Goal: Task Accomplishment & Management: Complete application form

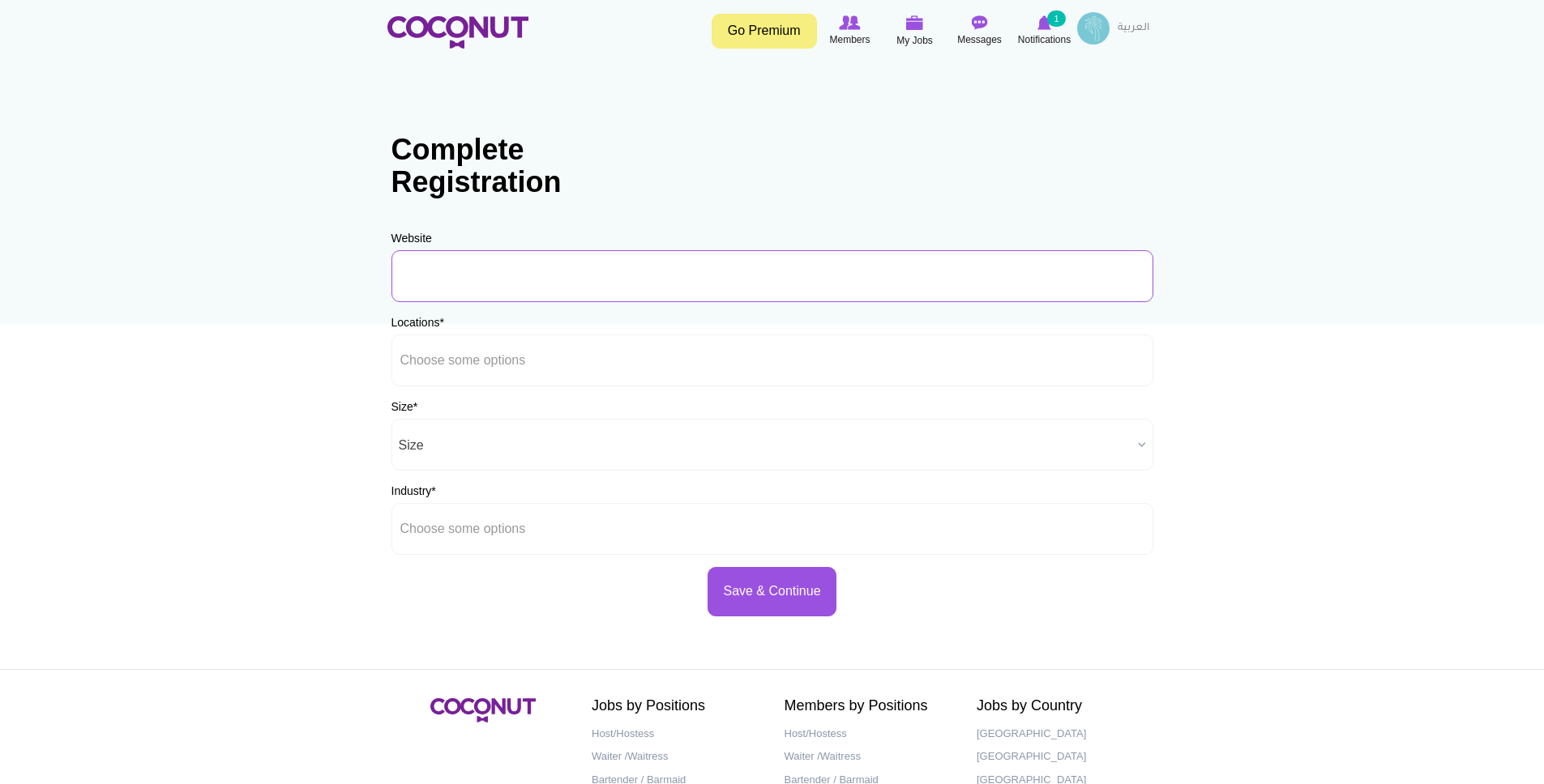
click at [488, 276] on input "URL" at bounding box center [772, 276] width 761 height 52
type input "i"
click at [574, 354] on ul at bounding box center [772, 360] width 761 height 52
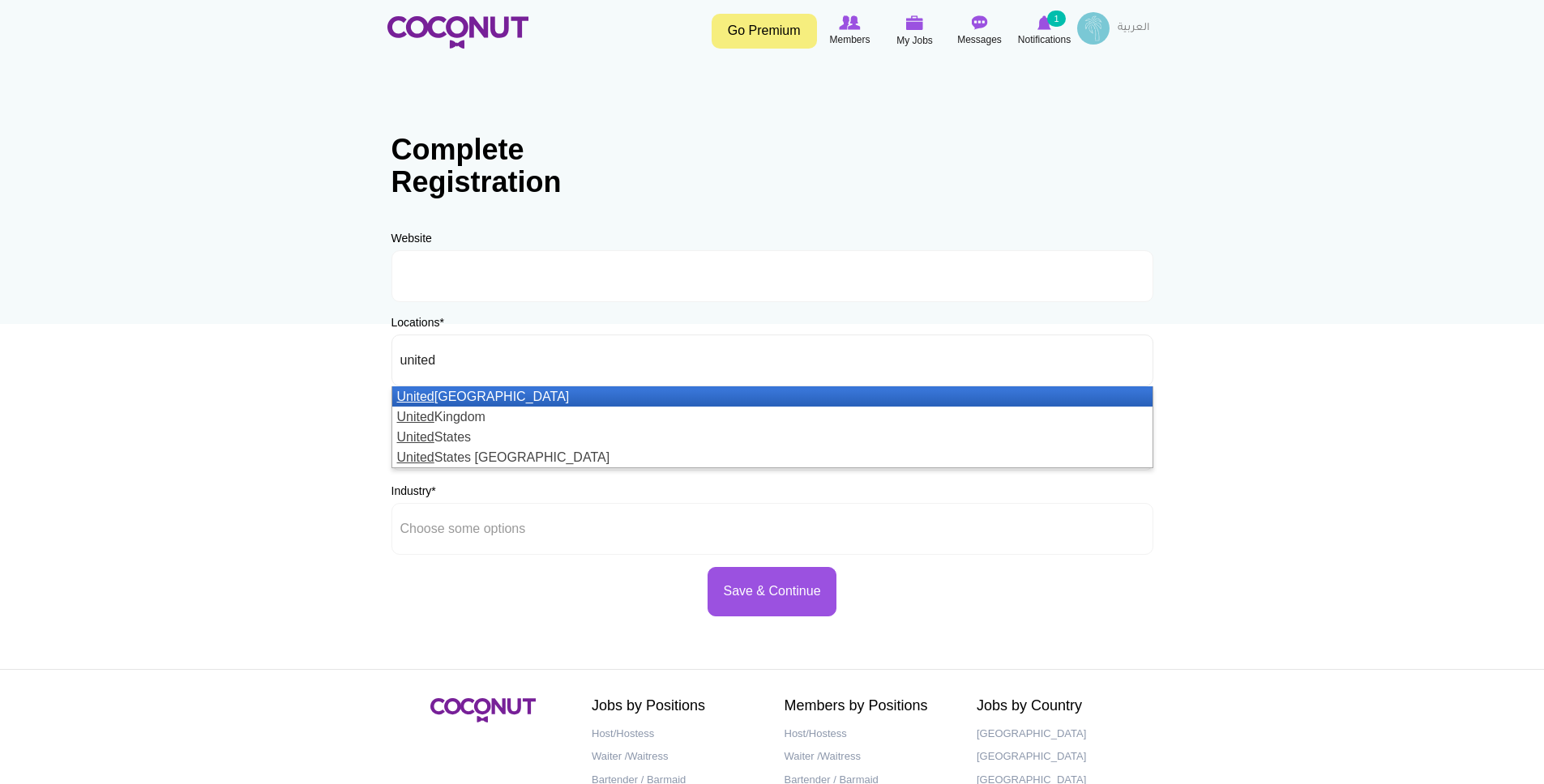
type input "united"
click at [445, 393] on li "United Arab Emirates" at bounding box center [772, 396] width 760 height 20
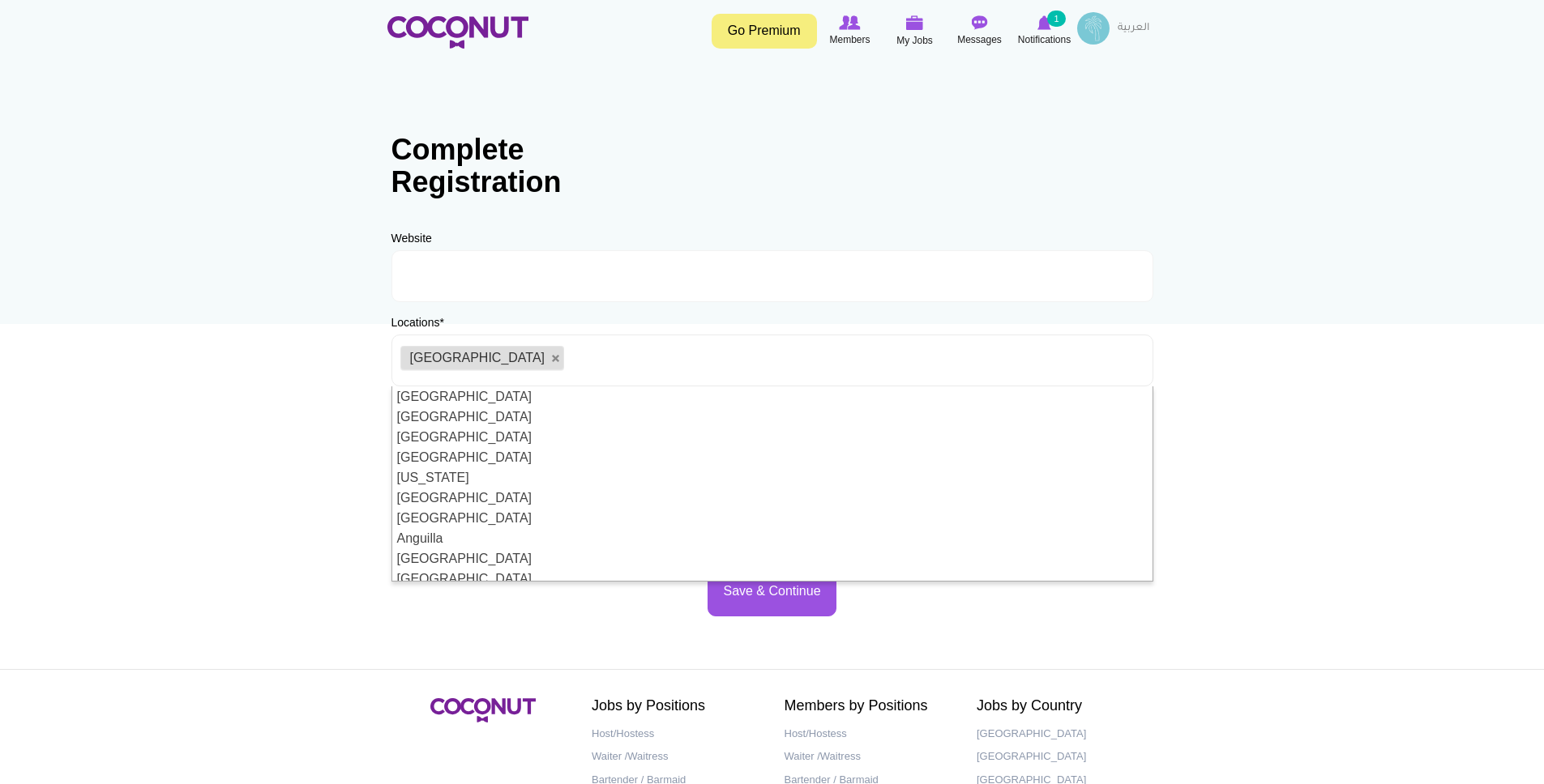
click at [335, 379] on body "Toggle navigation Go Premium Members My Jobs Post a Job Messages Notifications …" at bounding box center [772, 465] width 1544 height 931
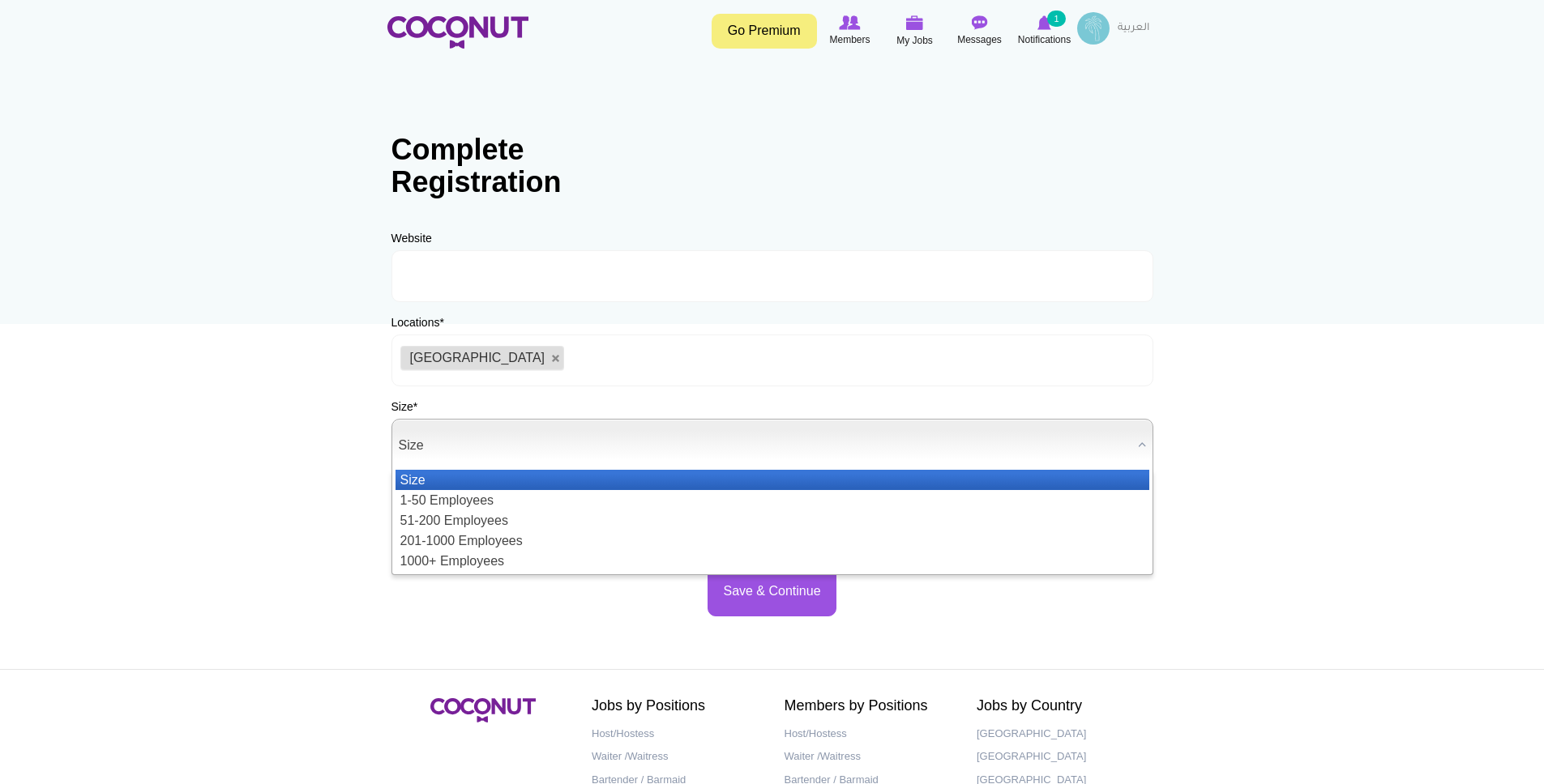
click at [478, 437] on span "Size" at bounding box center [765, 445] width 733 height 52
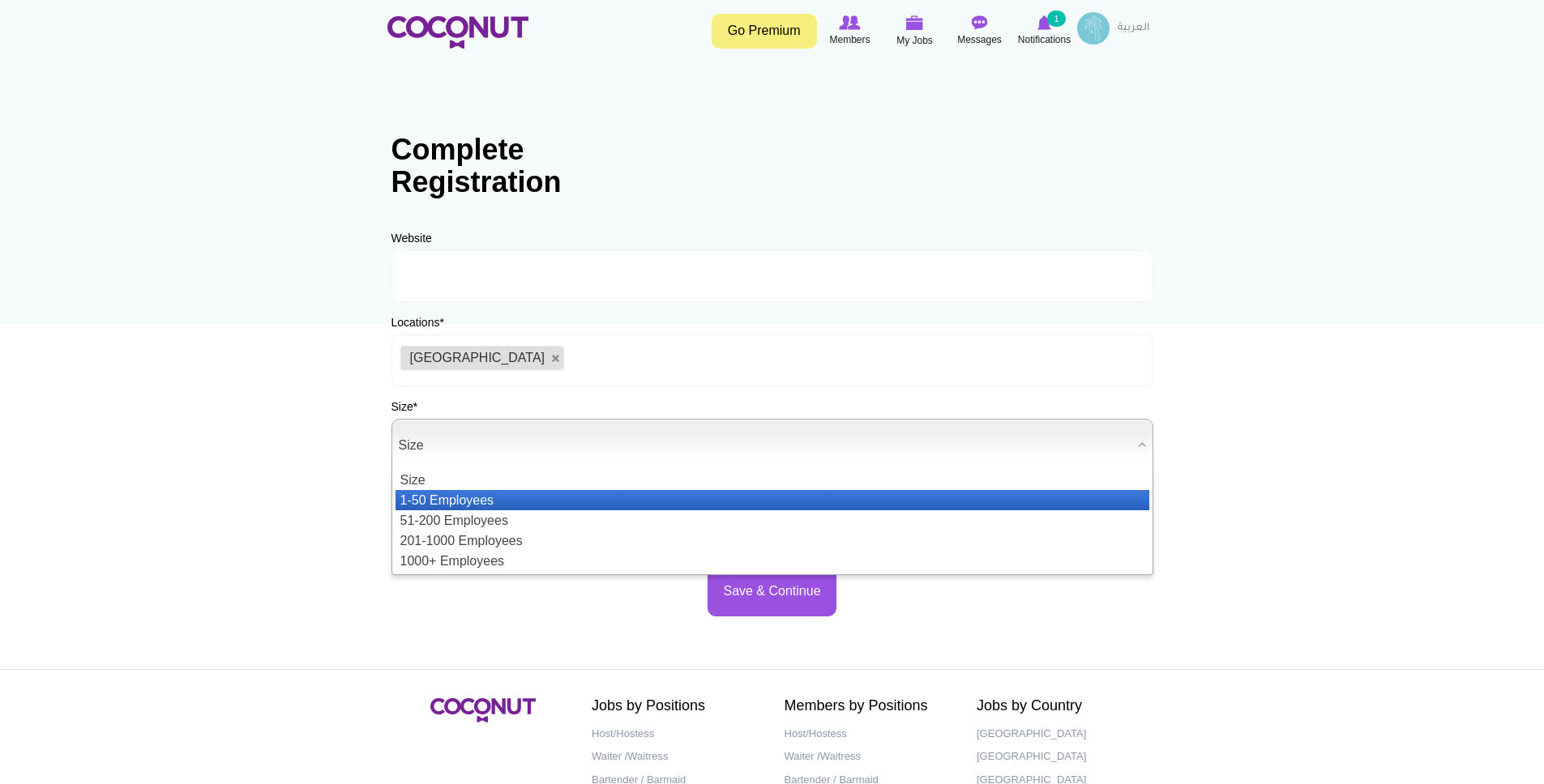
click at [473, 499] on li "1-50 Employees" at bounding box center [772, 499] width 754 height 20
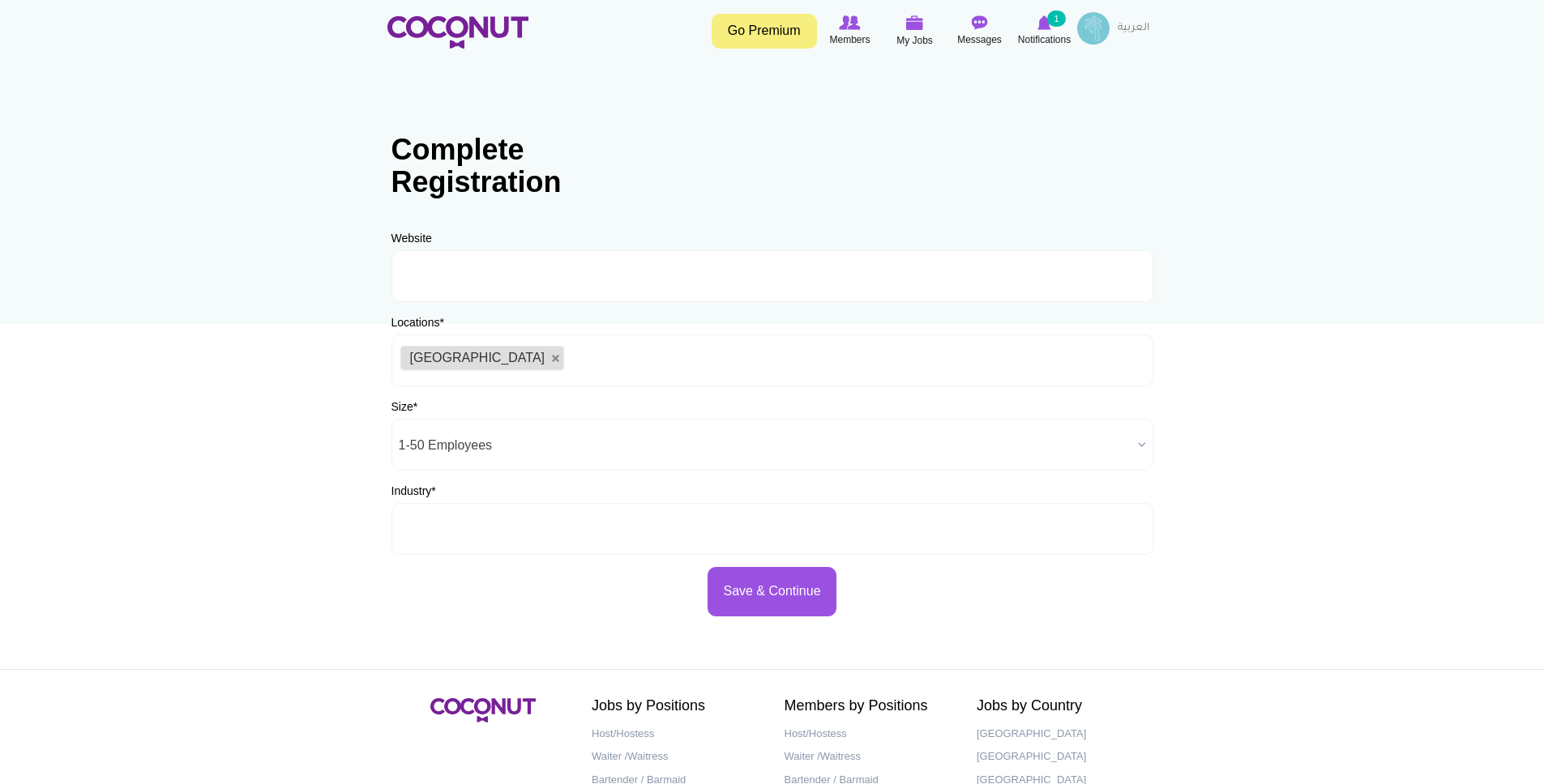
click at [539, 527] on input "text" at bounding box center [473, 529] width 145 height 15
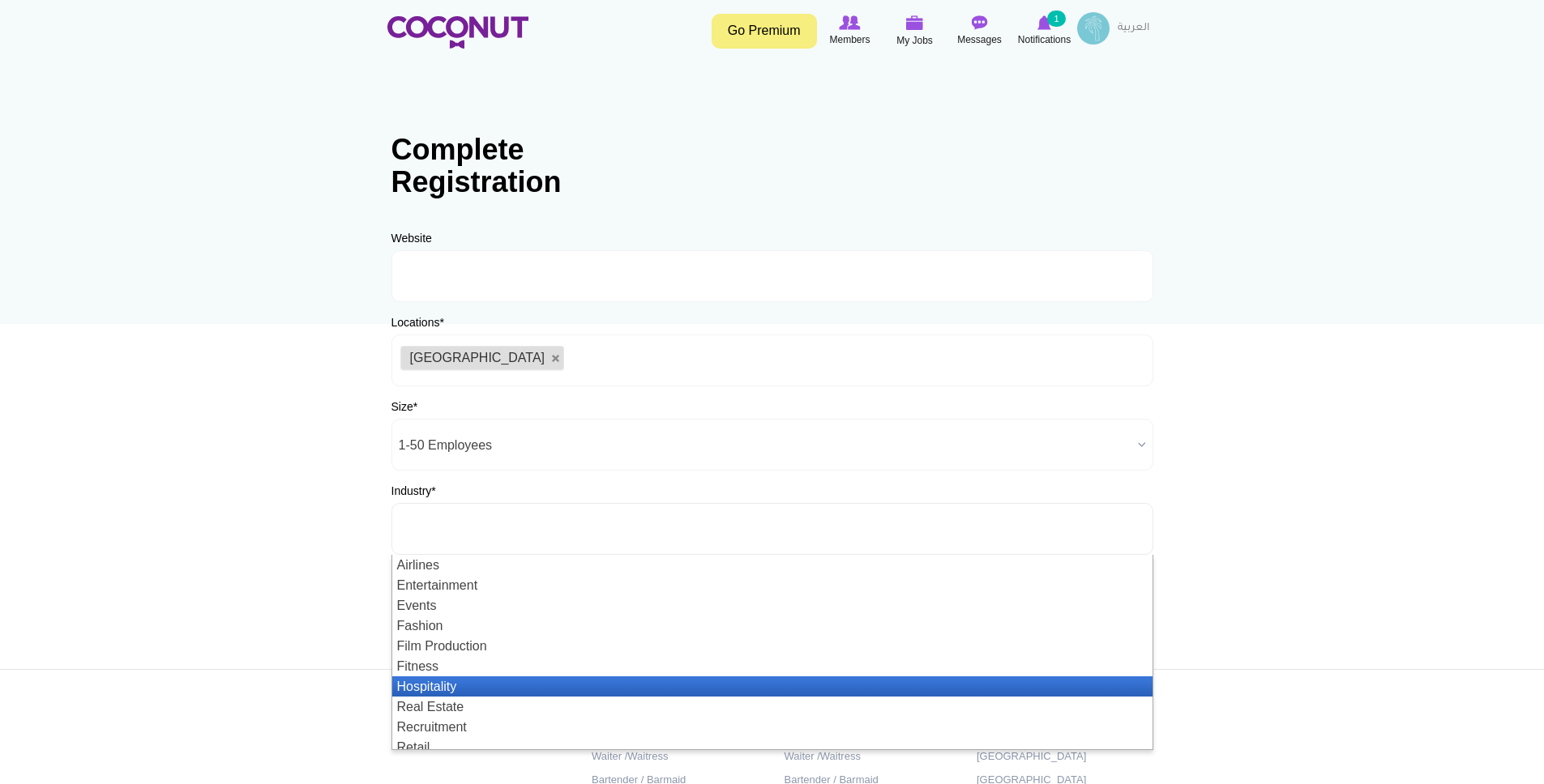
scroll to position [48, 0]
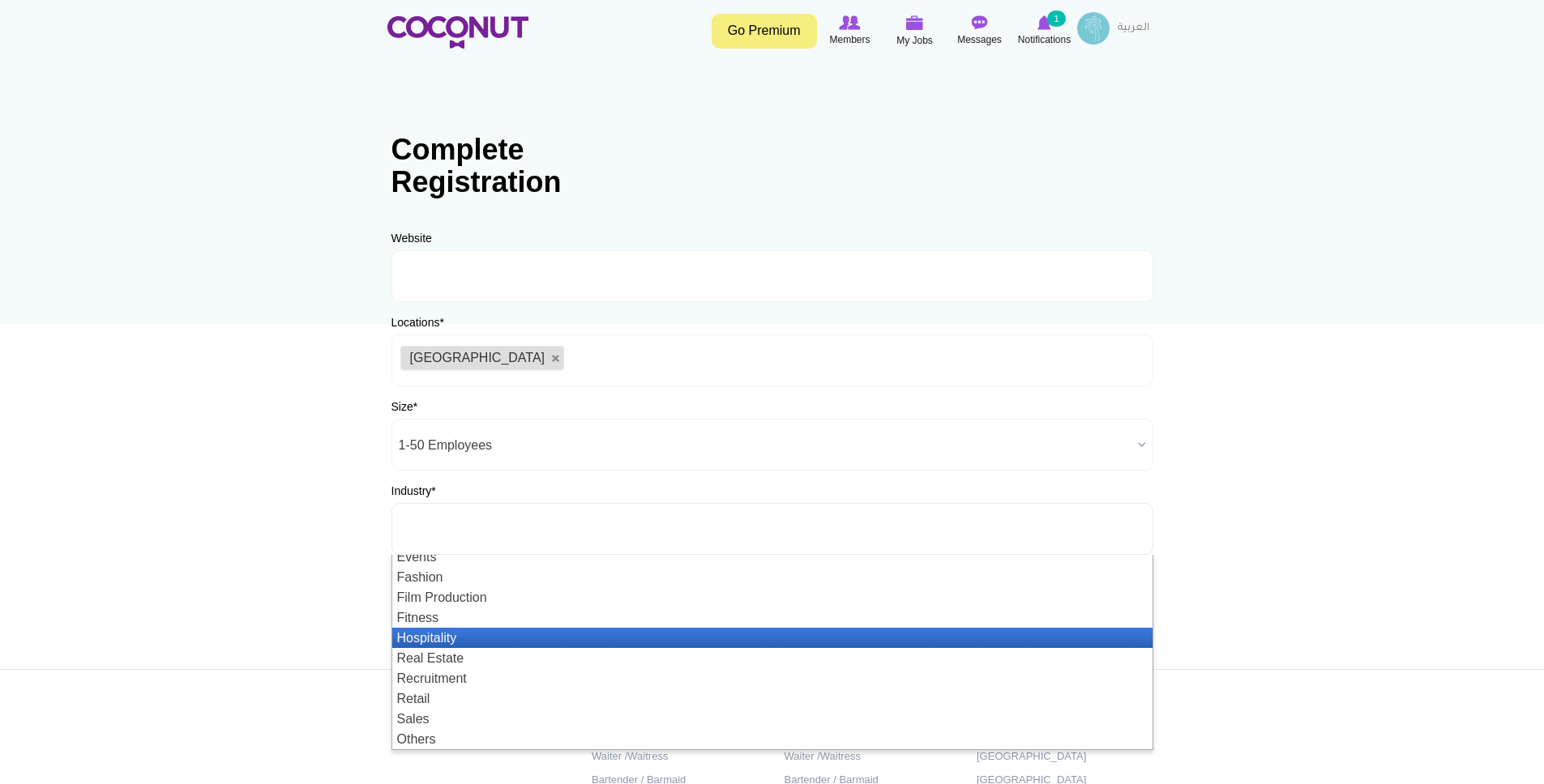
click at [566, 642] on li "Hospitality" at bounding box center [772, 638] width 760 height 20
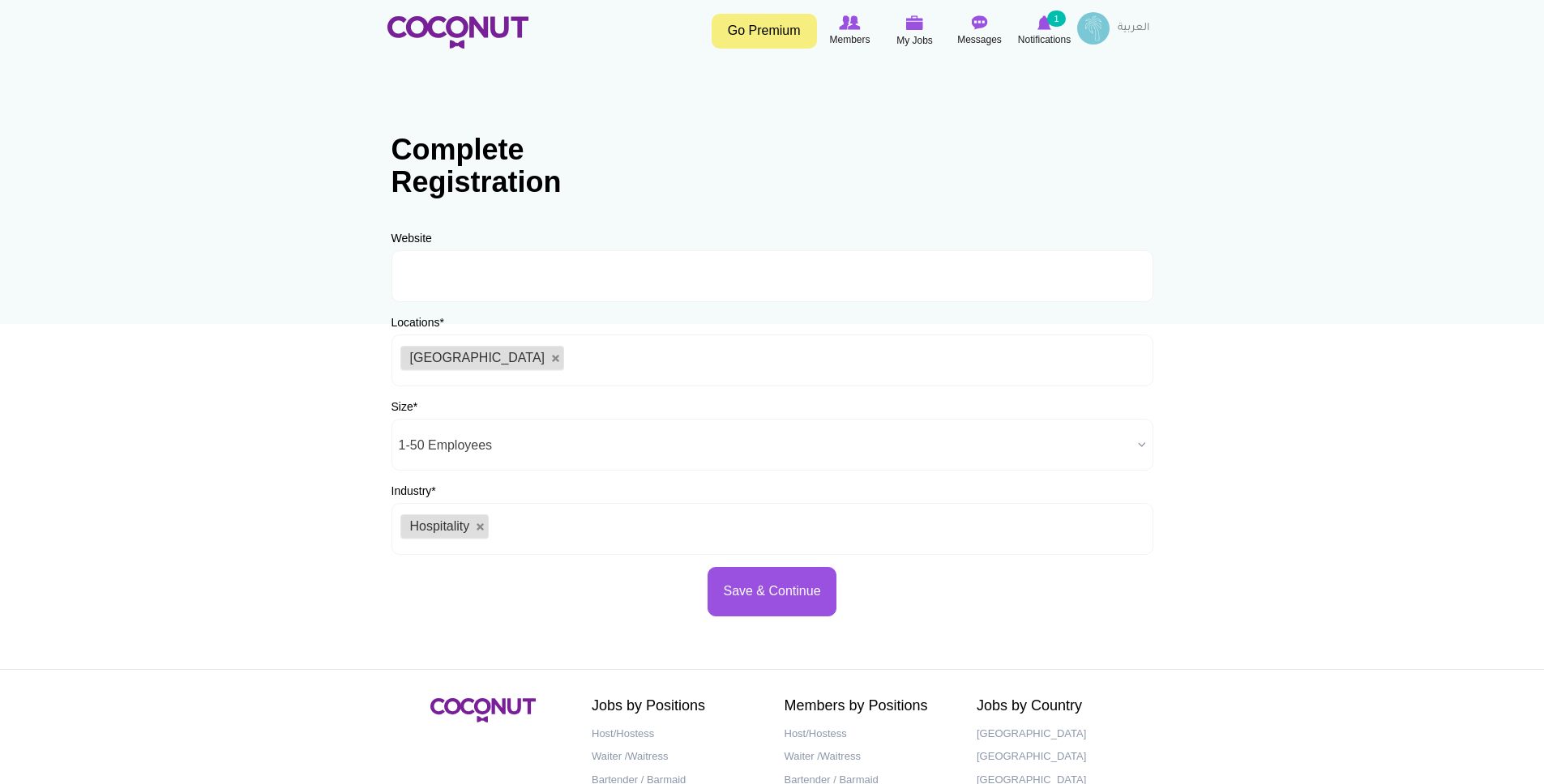
scroll to position [0, 0]
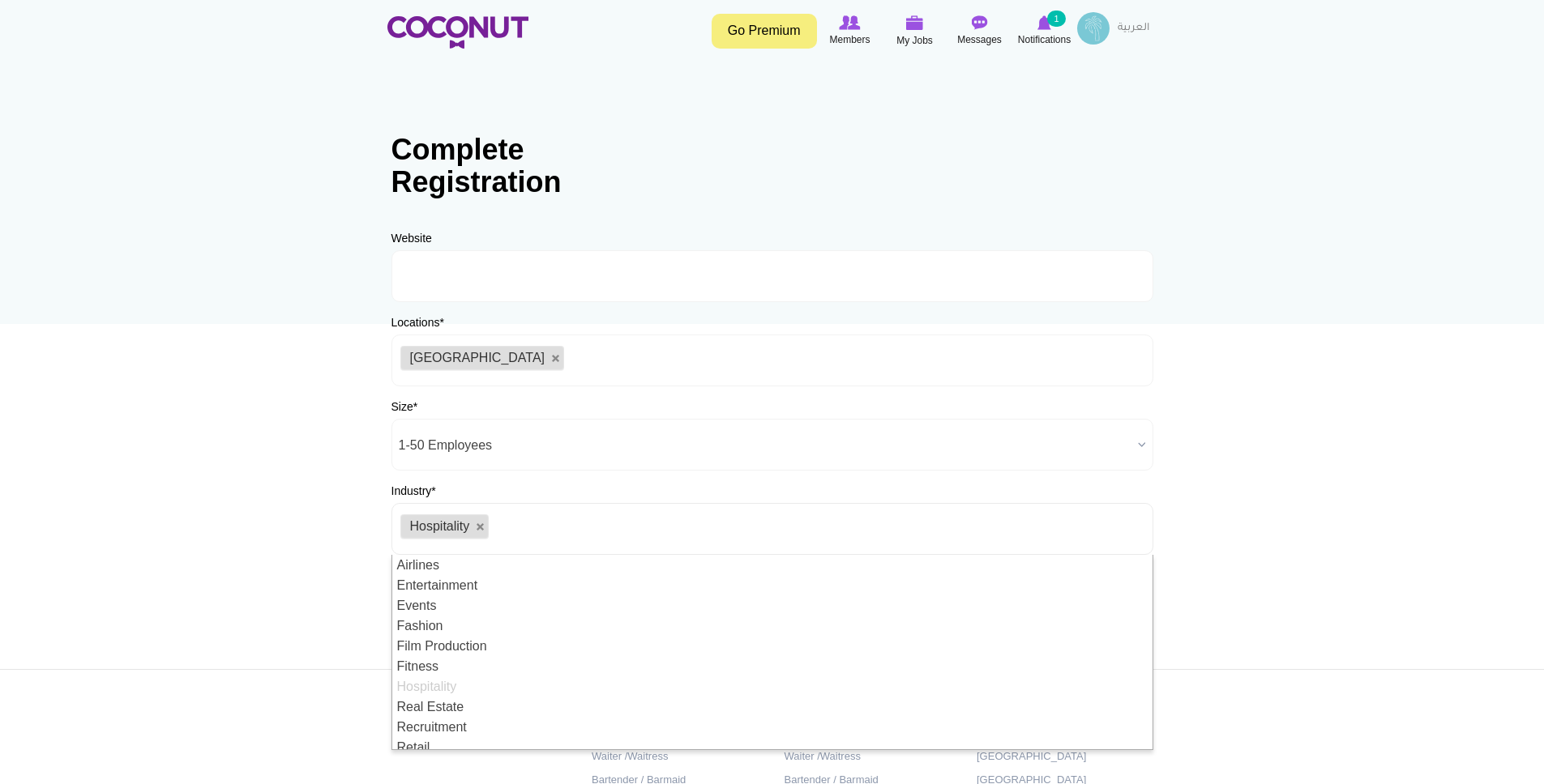
click at [325, 523] on body "Toggle navigation Go Premium Members My Jobs Post a Job Messages Notifications …" at bounding box center [772, 465] width 1544 height 931
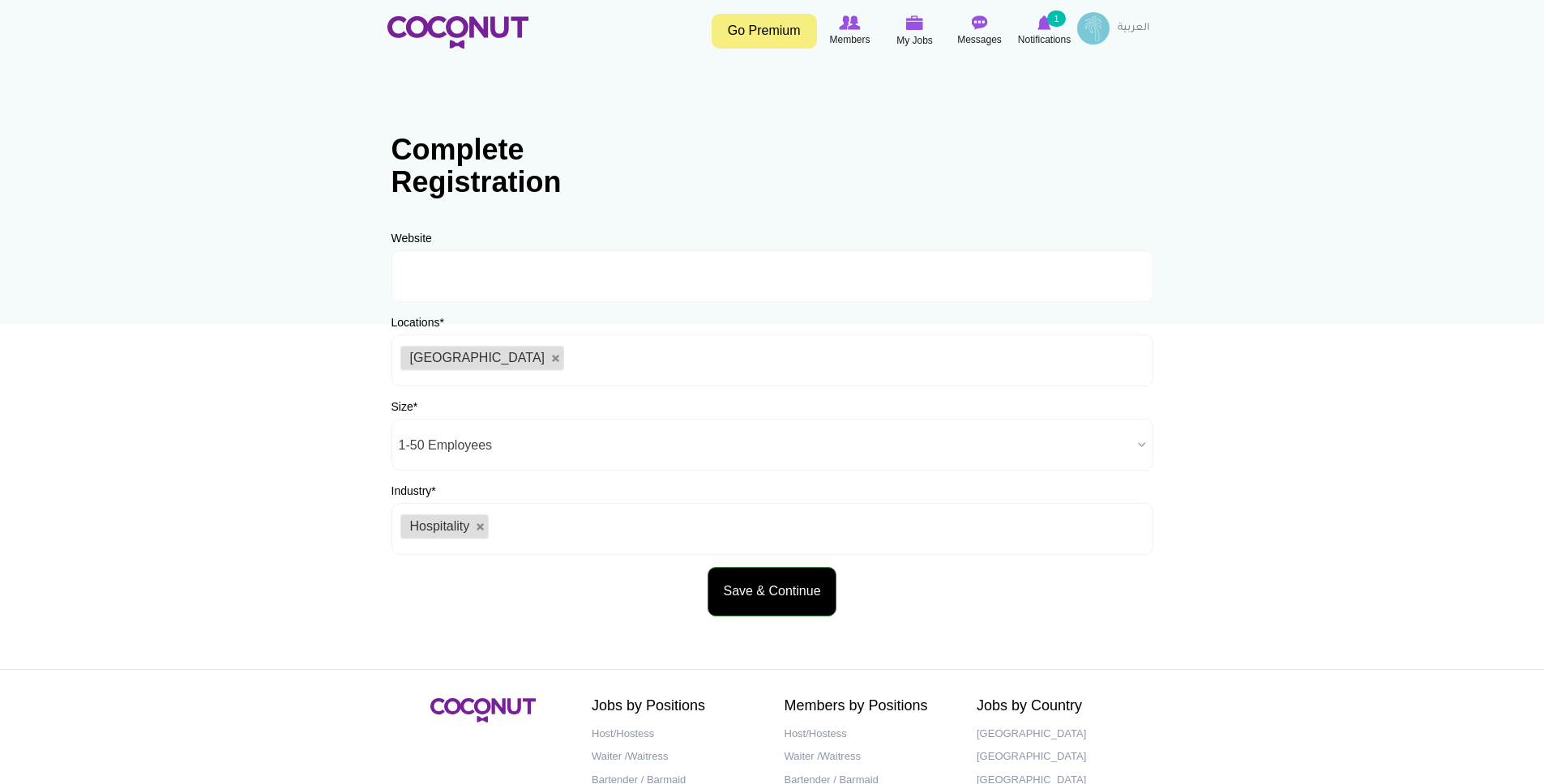
click at [743, 604] on button "Save & Continue" at bounding box center [771, 591] width 128 height 49
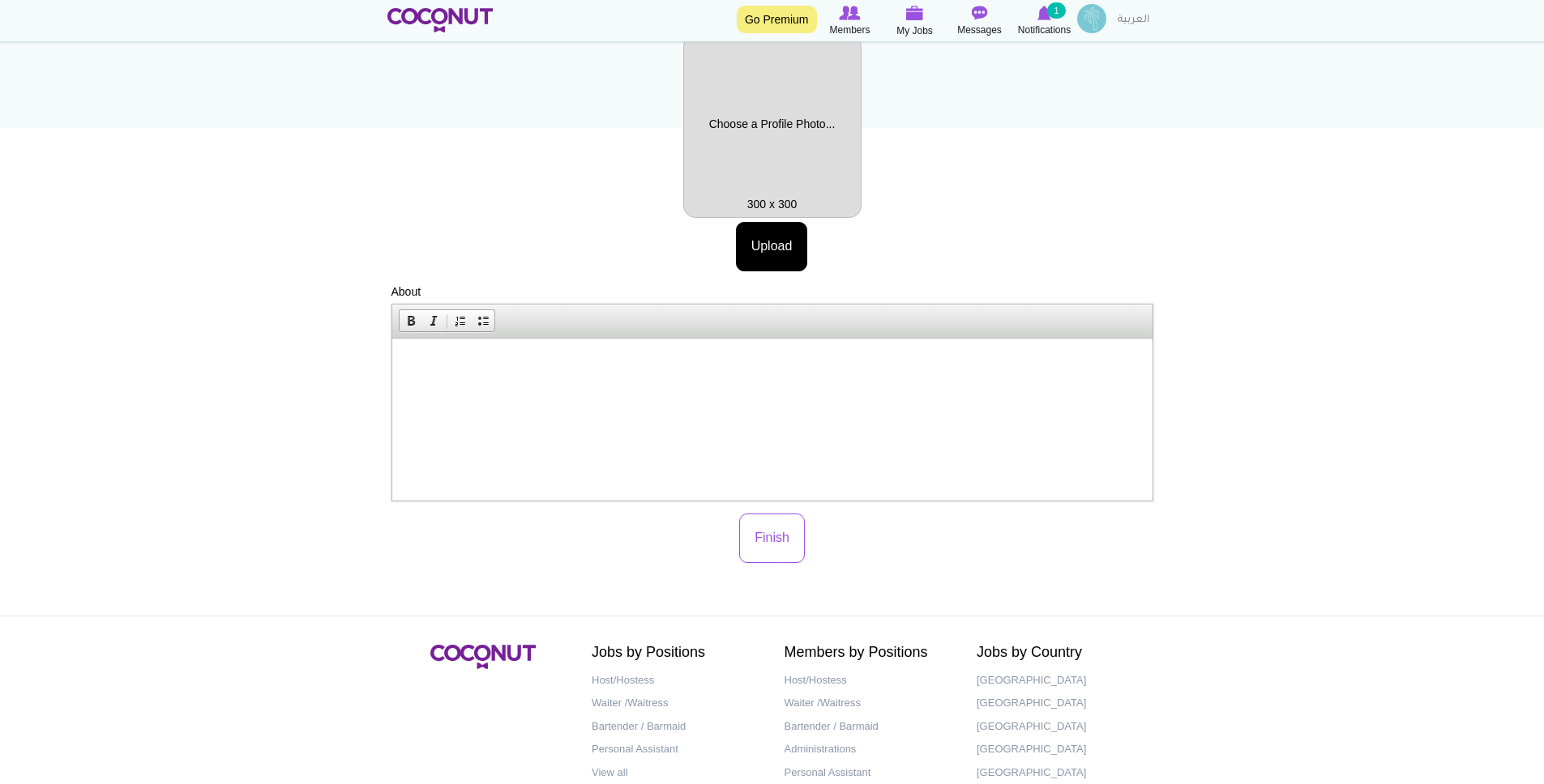
scroll to position [199, 0]
click at [791, 526] on button "Finish" at bounding box center [771, 535] width 66 height 49
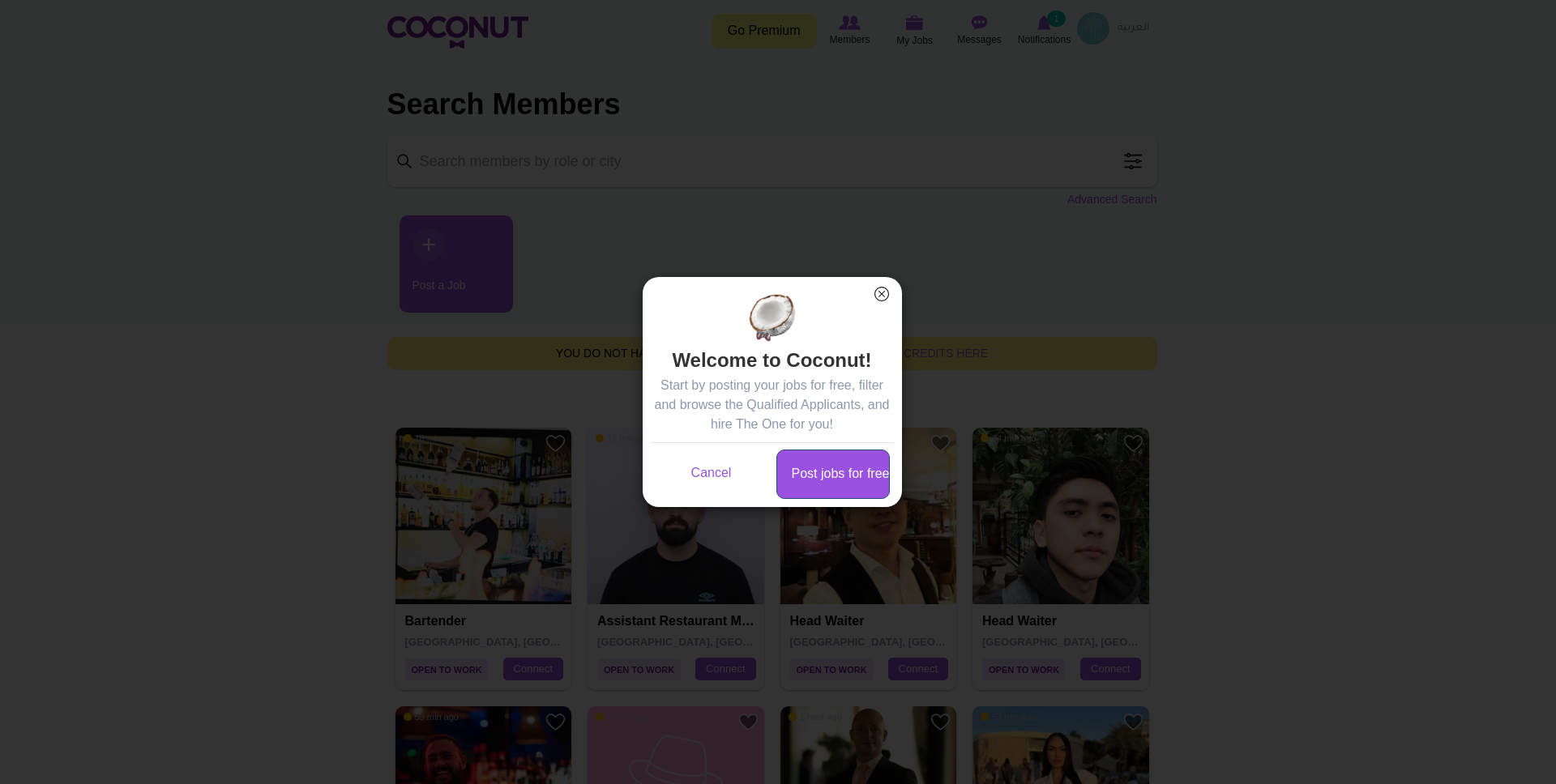
click at [824, 472] on link "Post jobs for free" at bounding box center [832, 474] width 113 height 49
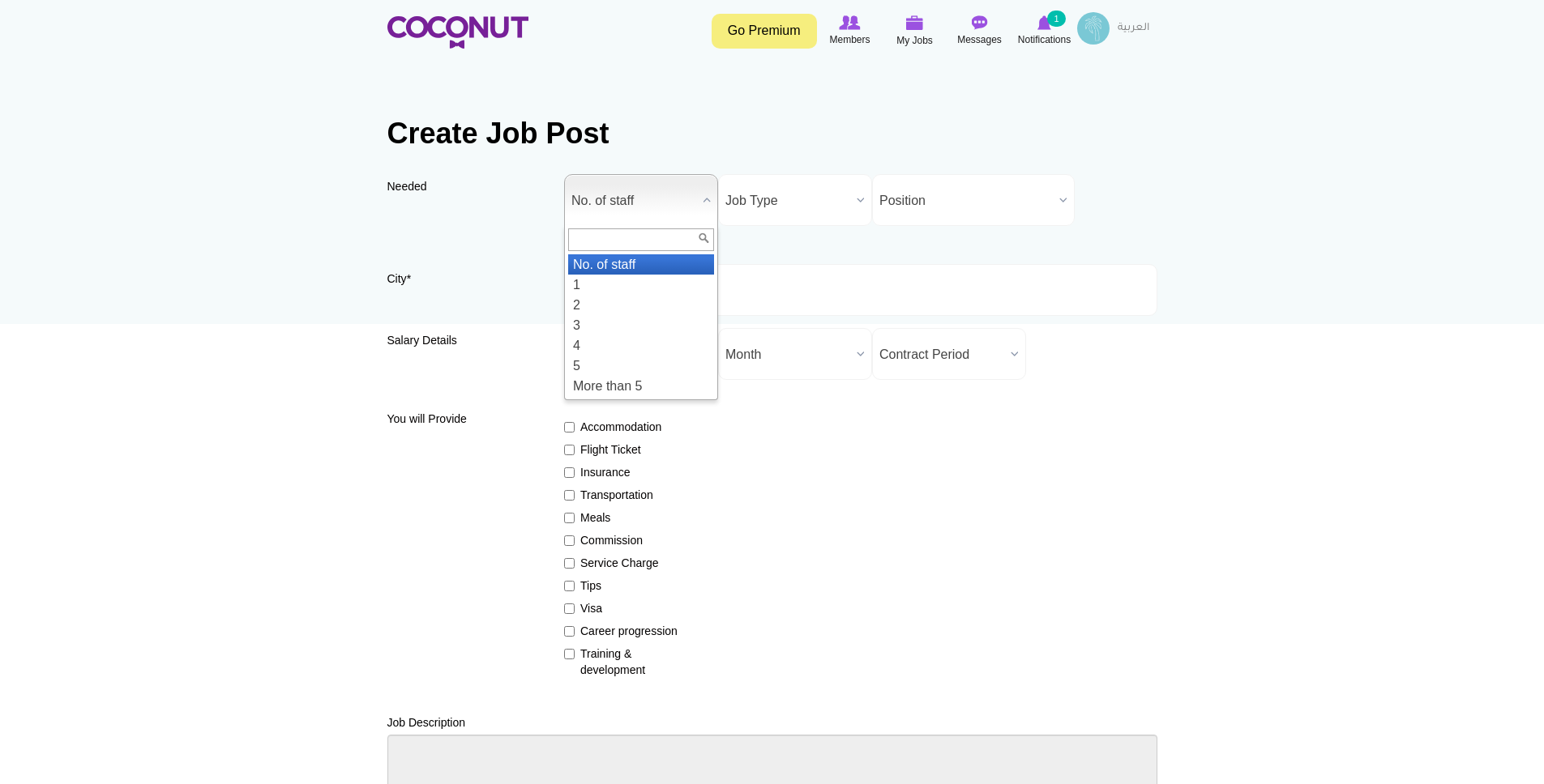
click at [686, 200] on span "No. of staff" at bounding box center [634, 201] width 124 height 52
click at [652, 285] on li "1" at bounding box center [641, 284] width 145 height 20
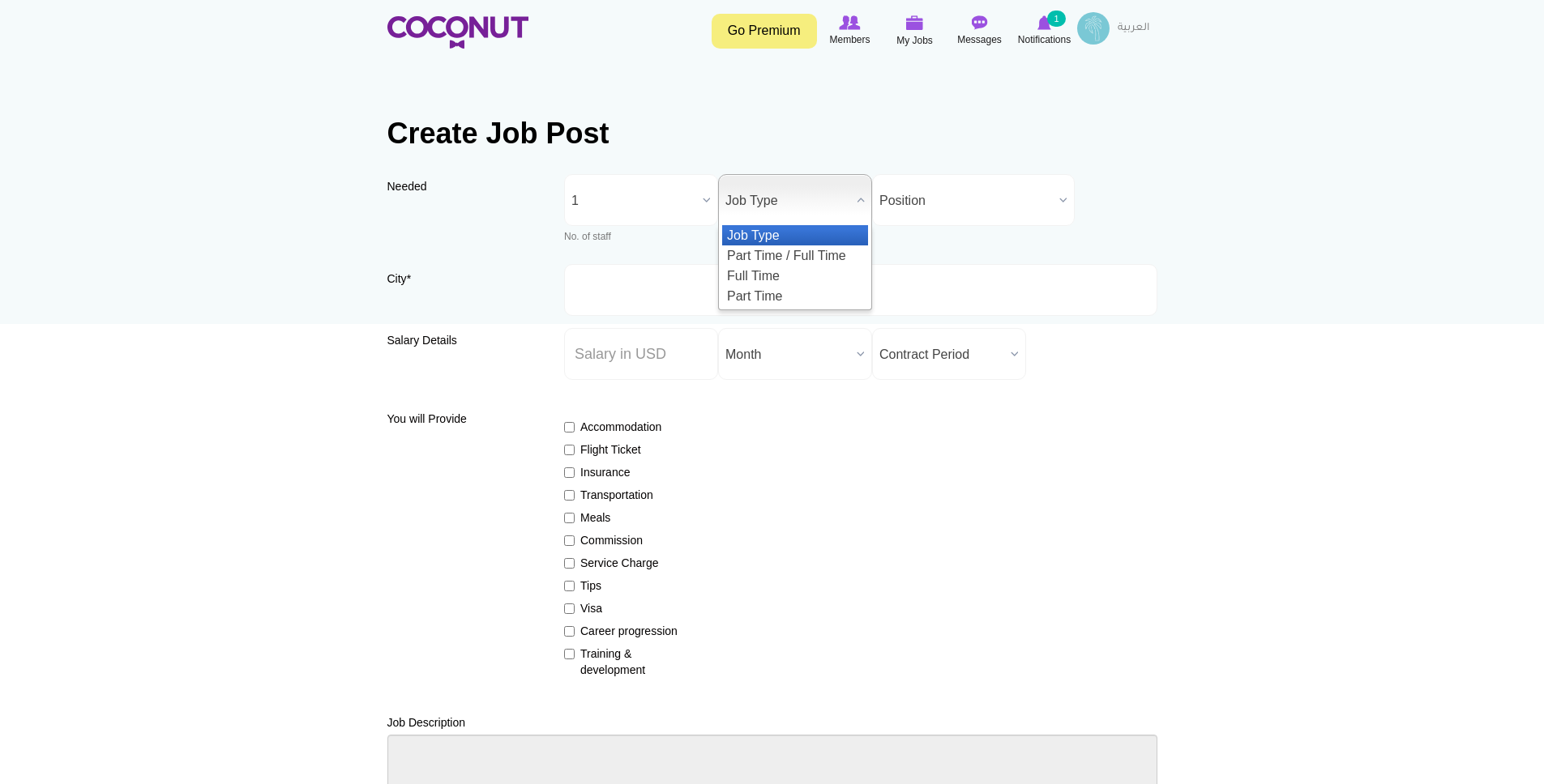
click at [798, 211] on span "Job Type" at bounding box center [788, 201] width 124 height 52
click at [791, 278] on li "Full Time" at bounding box center [795, 275] width 145 height 20
click at [927, 192] on span "Position" at bounding box center [966, 201] width 174 height 52
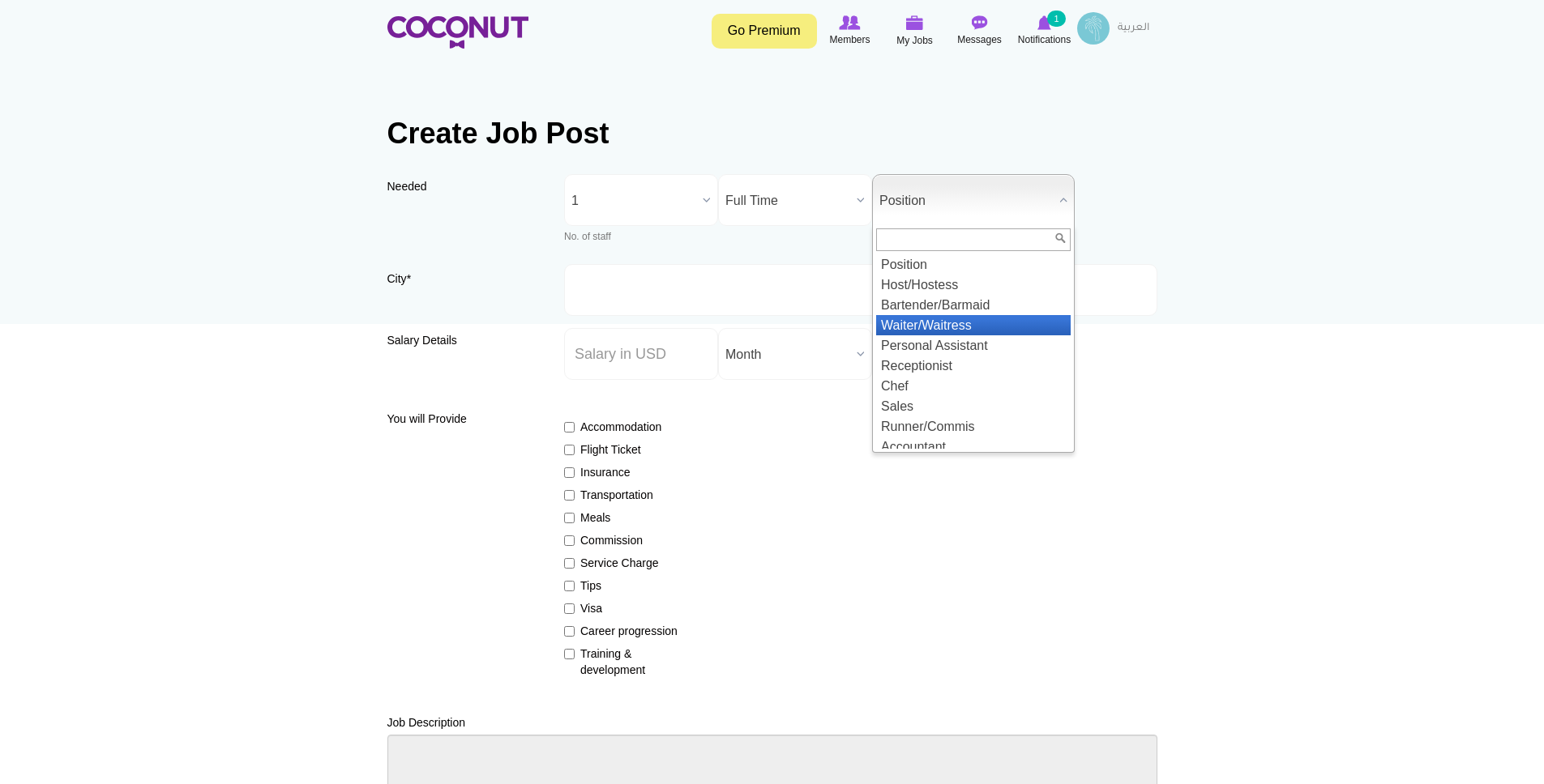
click at [973, 327] on li "Waiter/Waitress" at bounding box center [974, 325] width 195 height 20
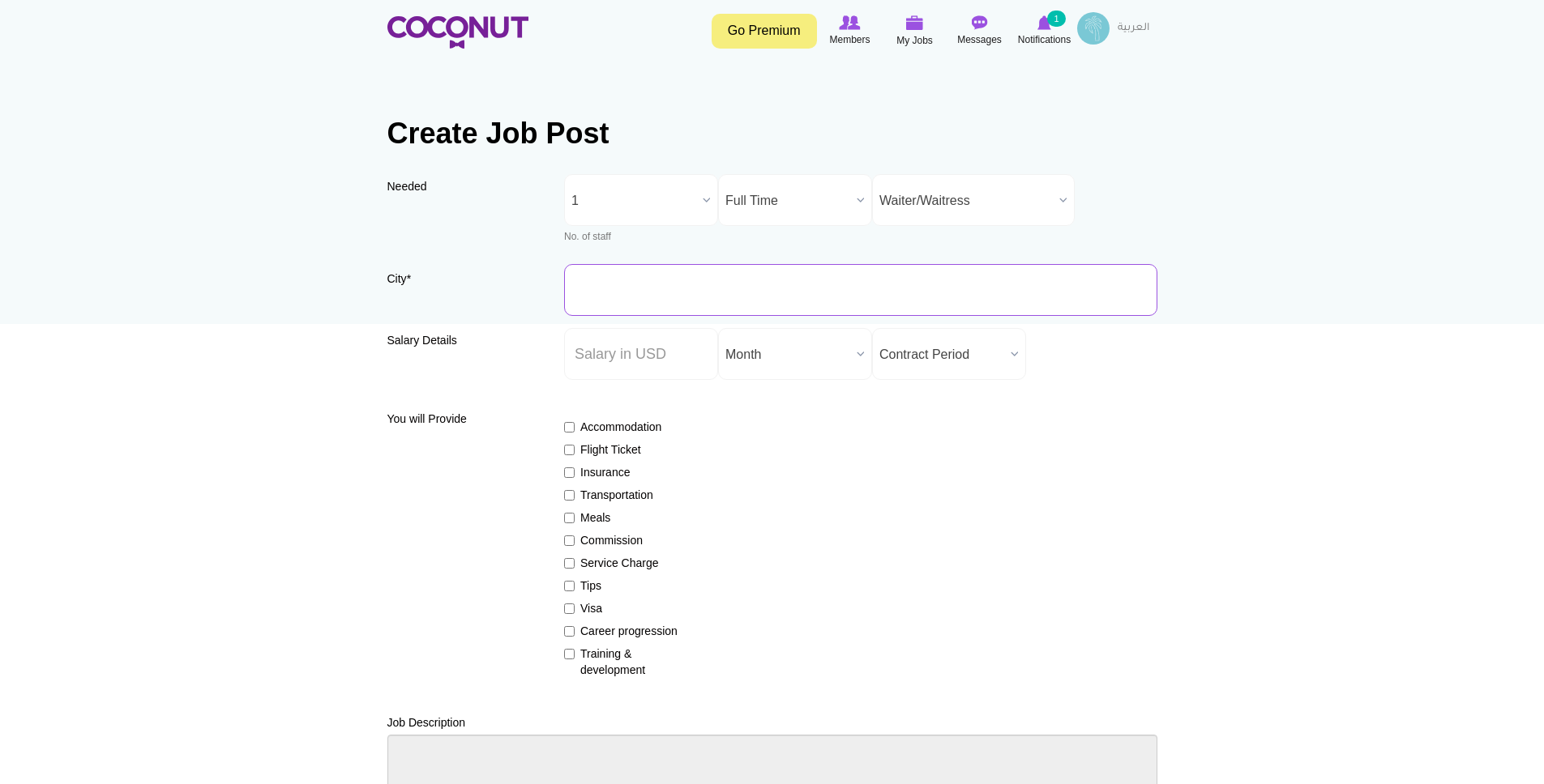
click at [784, 295] on input "City *" at bounding box center [861, 289] width 593 height 52
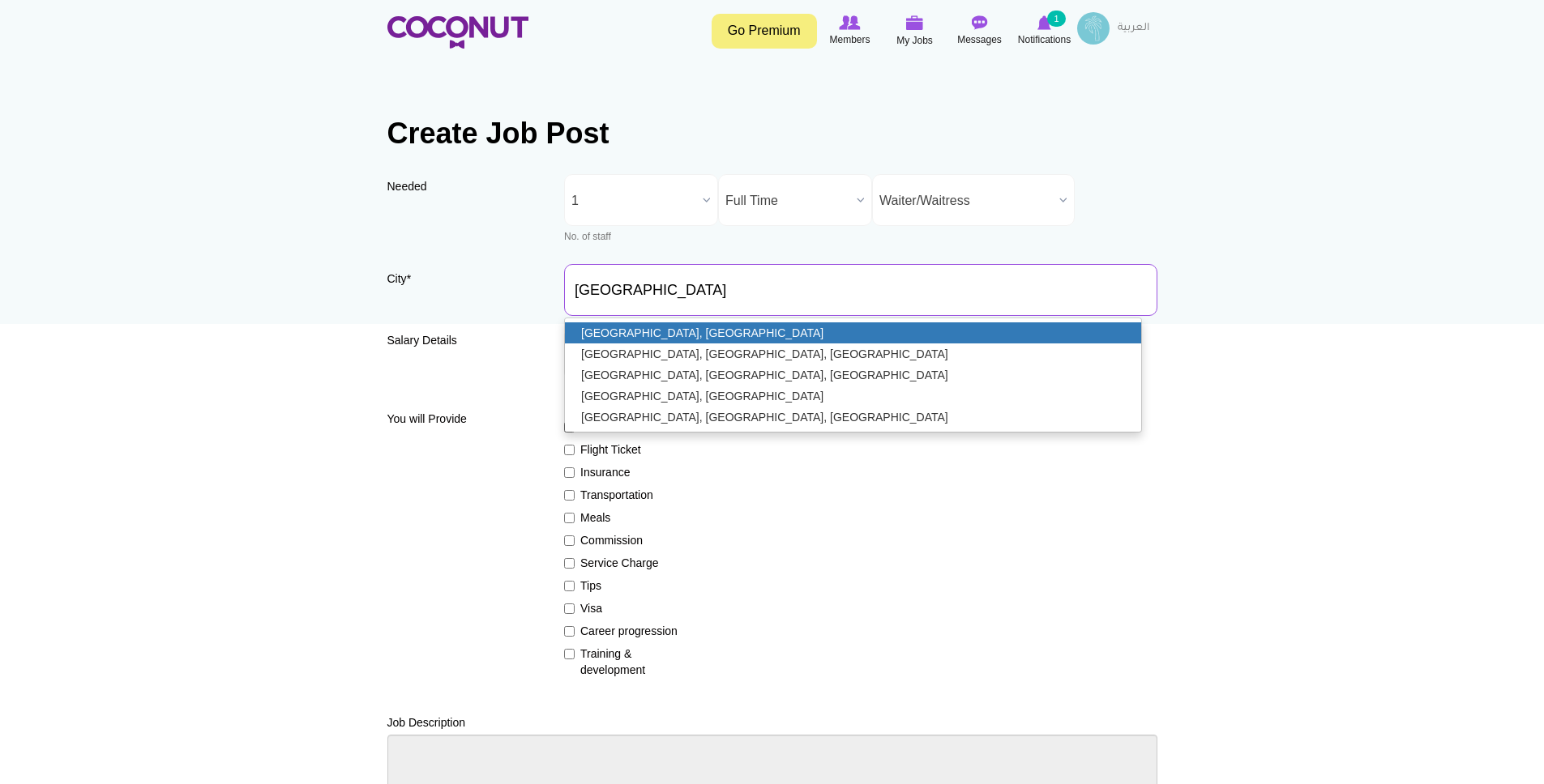
type input "[GEOGRAPHIC_DATA], [GEOGRAPHIC_DATA]"
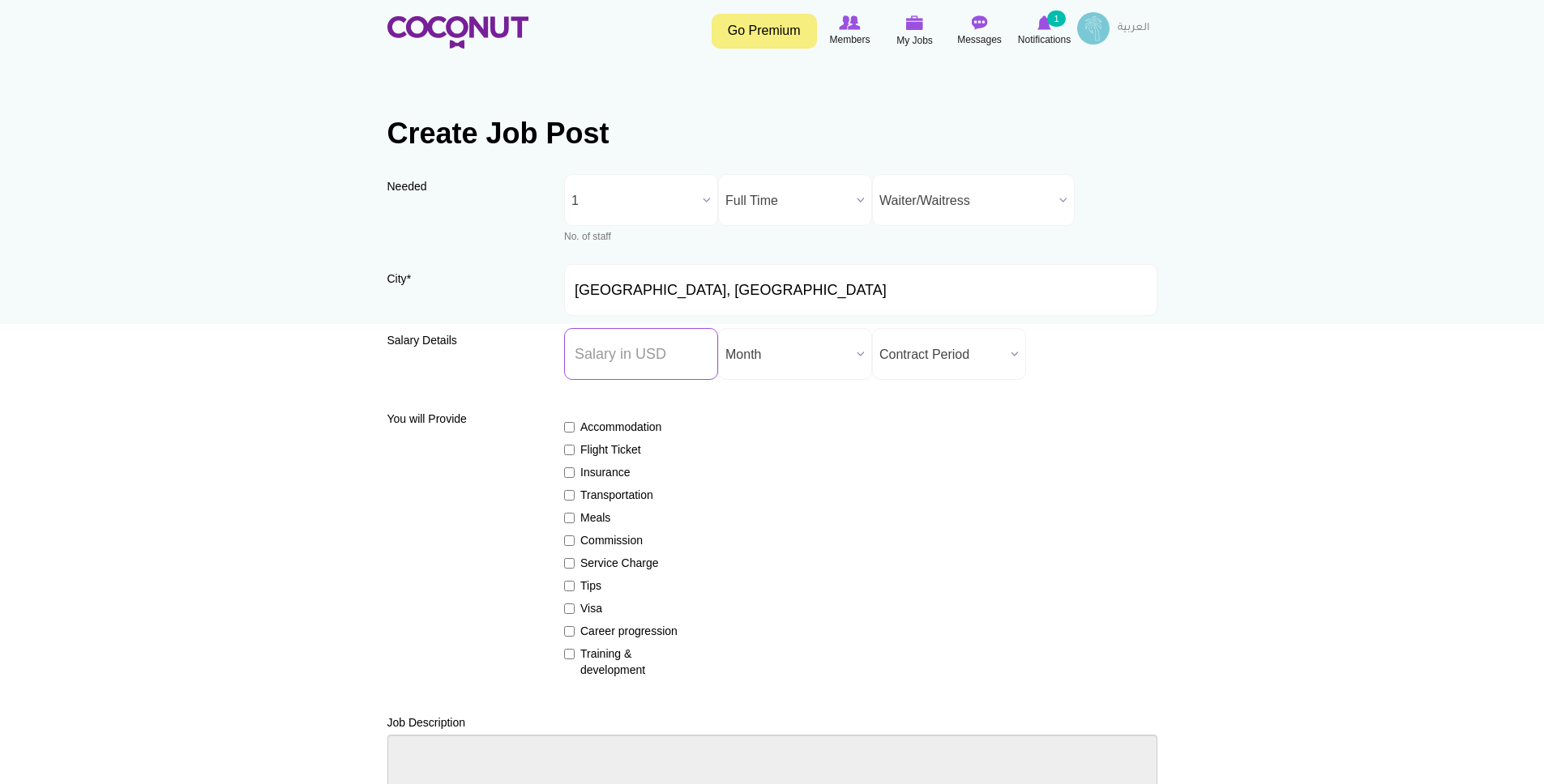
click at [615, 367] on input "Salary ($) *" at bounding box center [641, 354] width 154 height 52
type input "800"
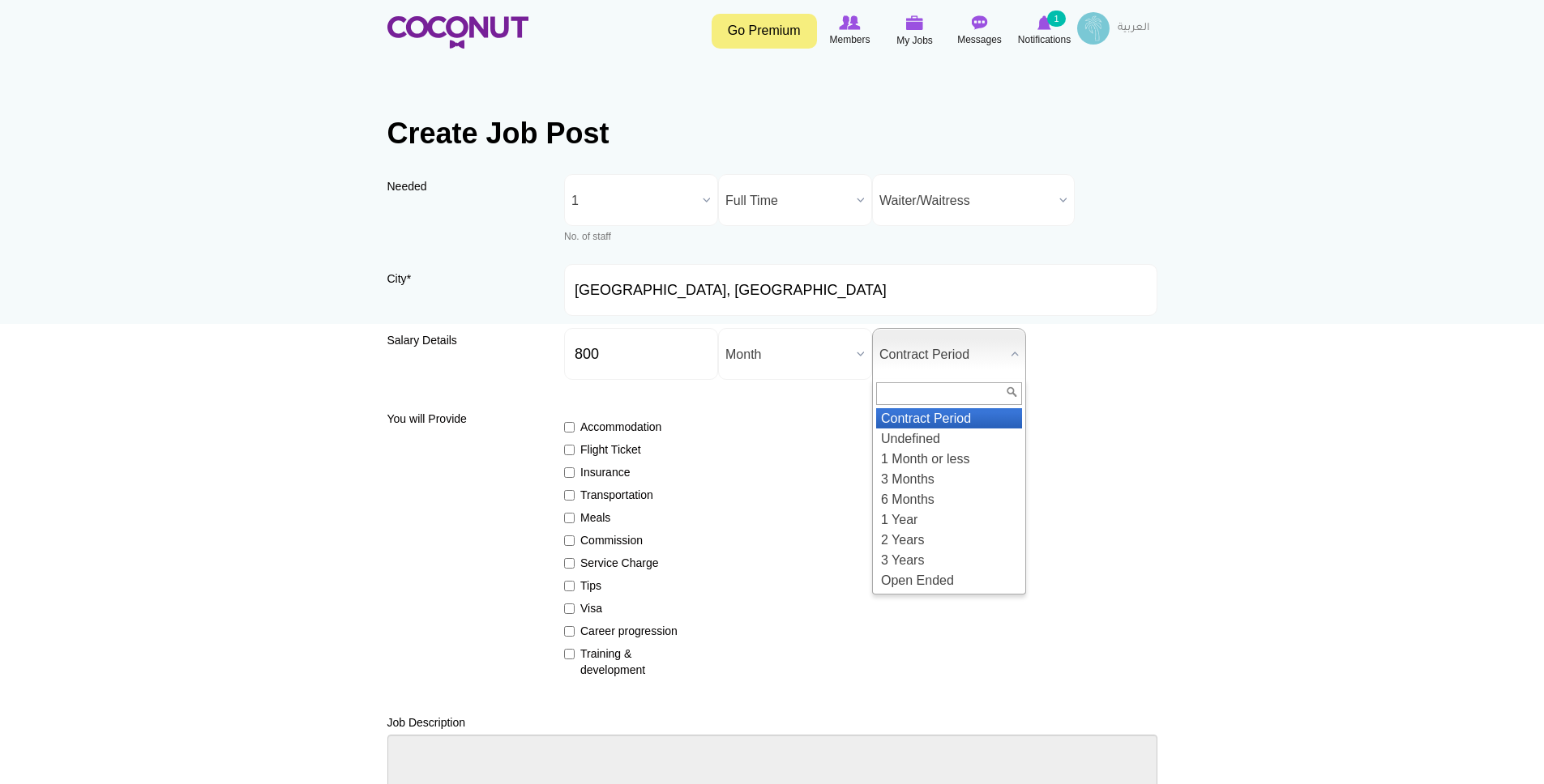
click at [1002, 364] on span "Contract Period" at bounding box center [941, 354] width 124 height 52
click at [974, 434] on li "Undefined" at bounding box center [949, 438] width 145 height 20
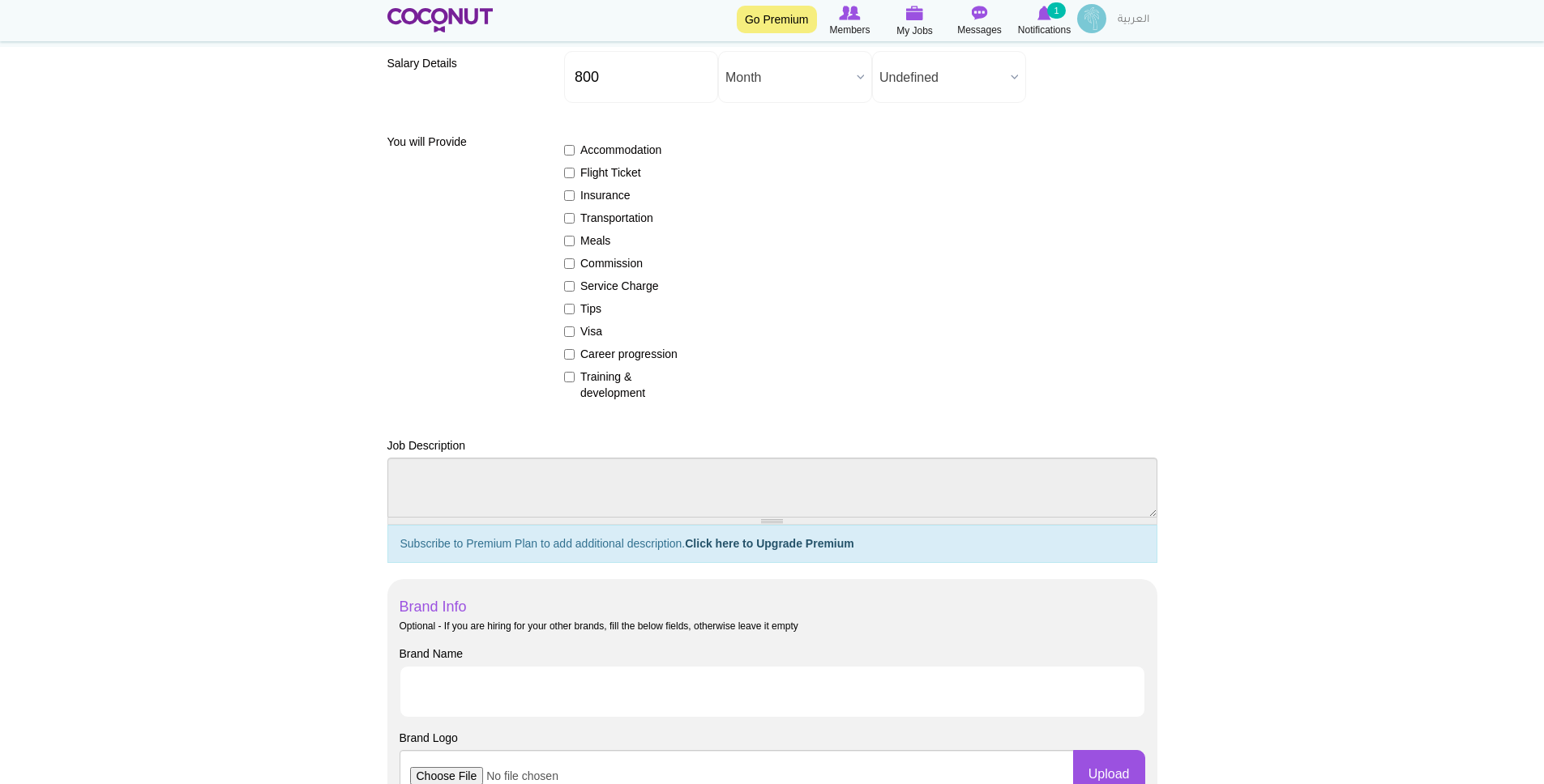
scroll to position [285, 0]
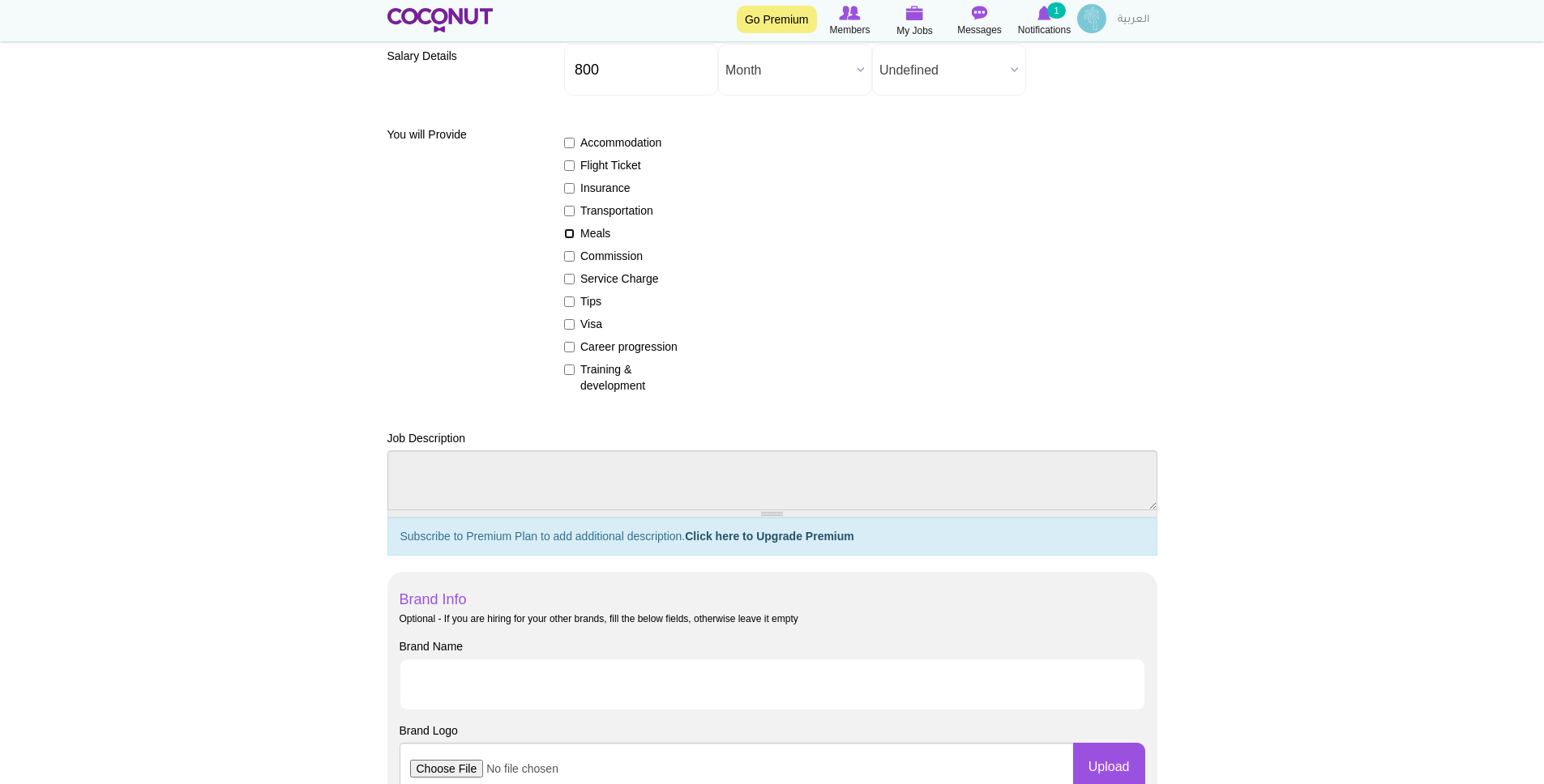
click at [568, 232] on input "Meals" at bounding box center [570, 234] width 11 height 11
checkbox input "true"
click at [570, 258] on input "Commission" at bounding box center [570, 257] width 11 height 11
checkbox input "true"
click at [570, 301] on input "Tips" at bounding box center [570, 301] width 11 height 11
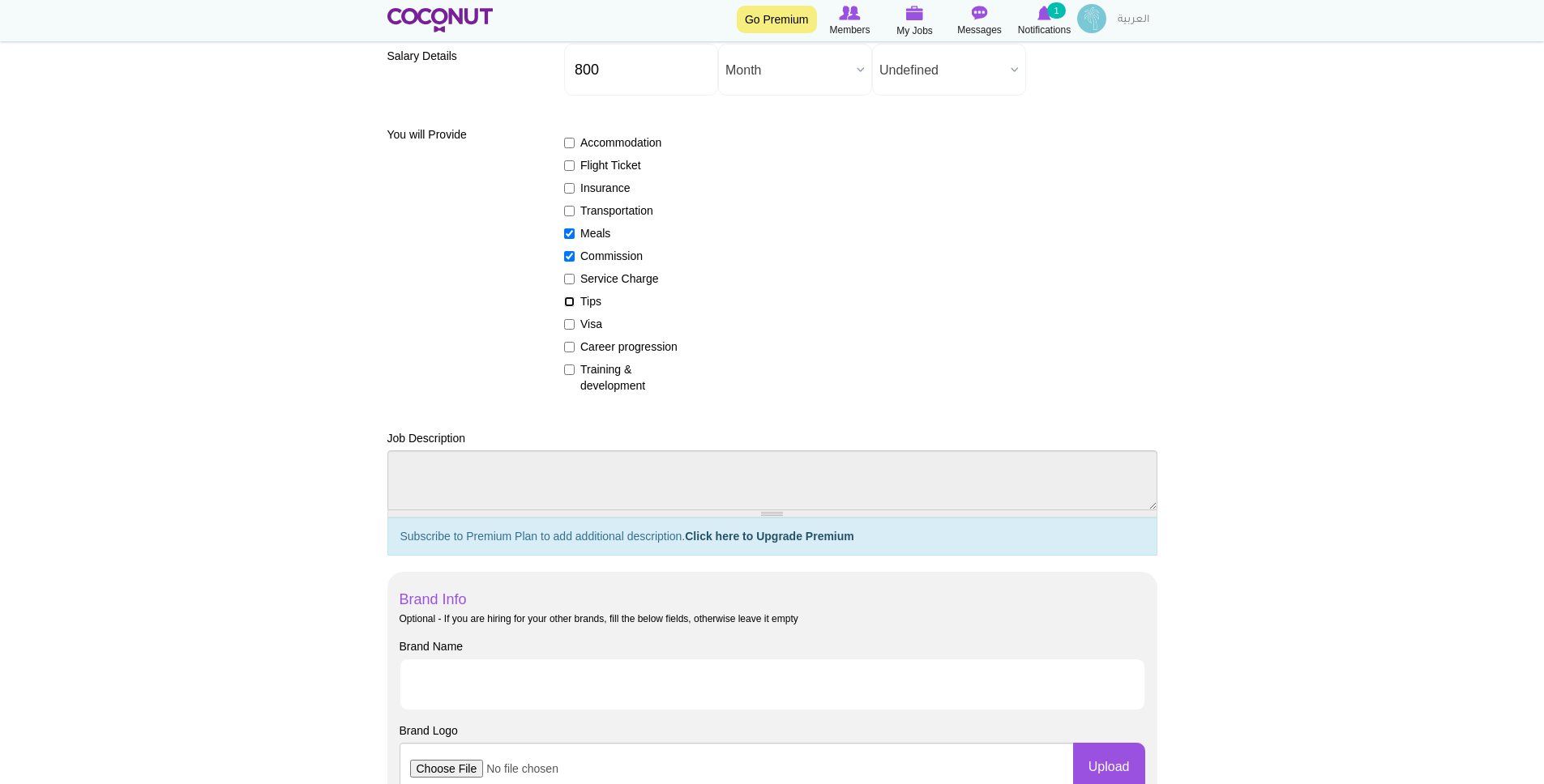
checkbox input "true"
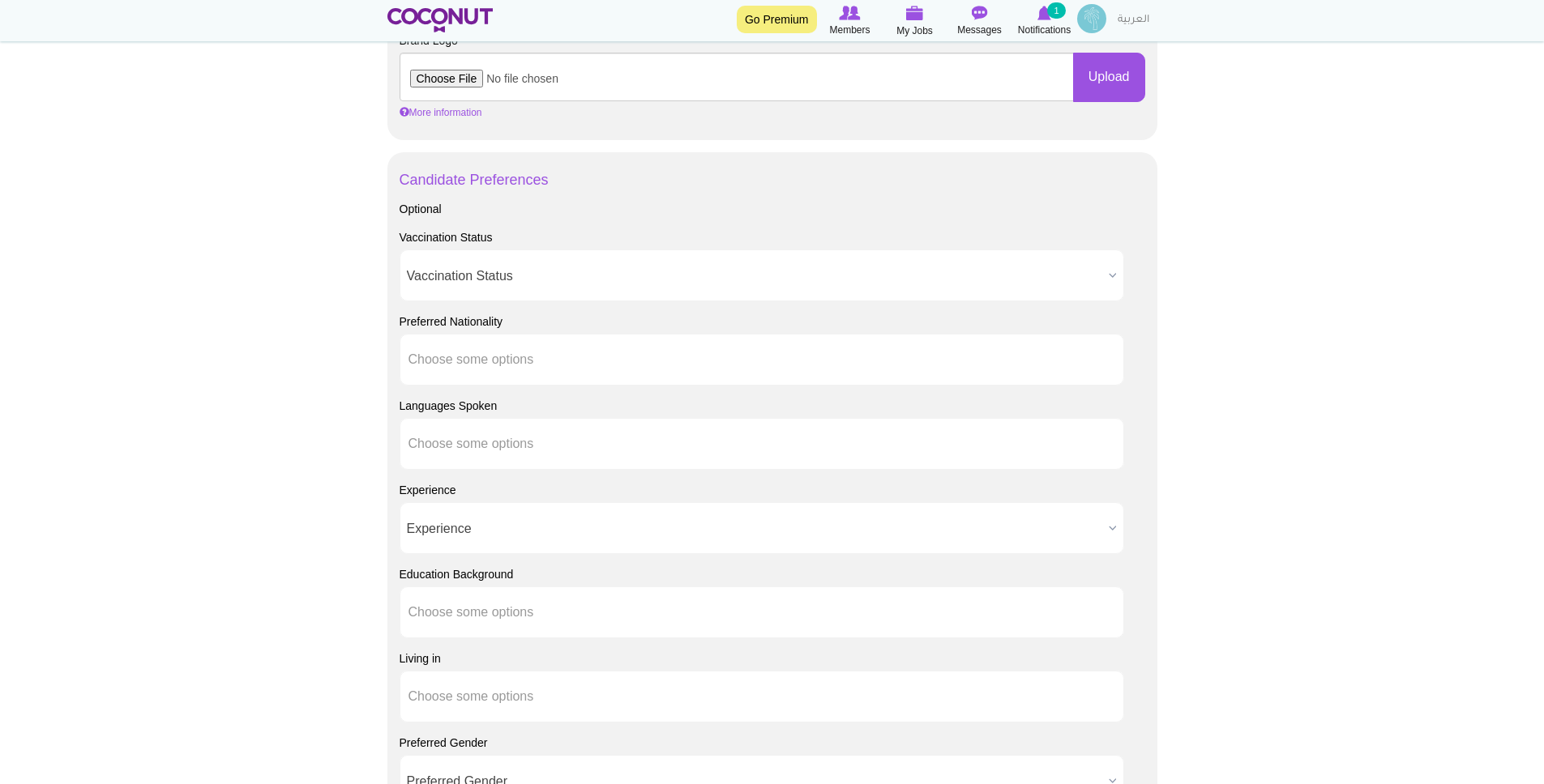
scroll to position [980, 0]
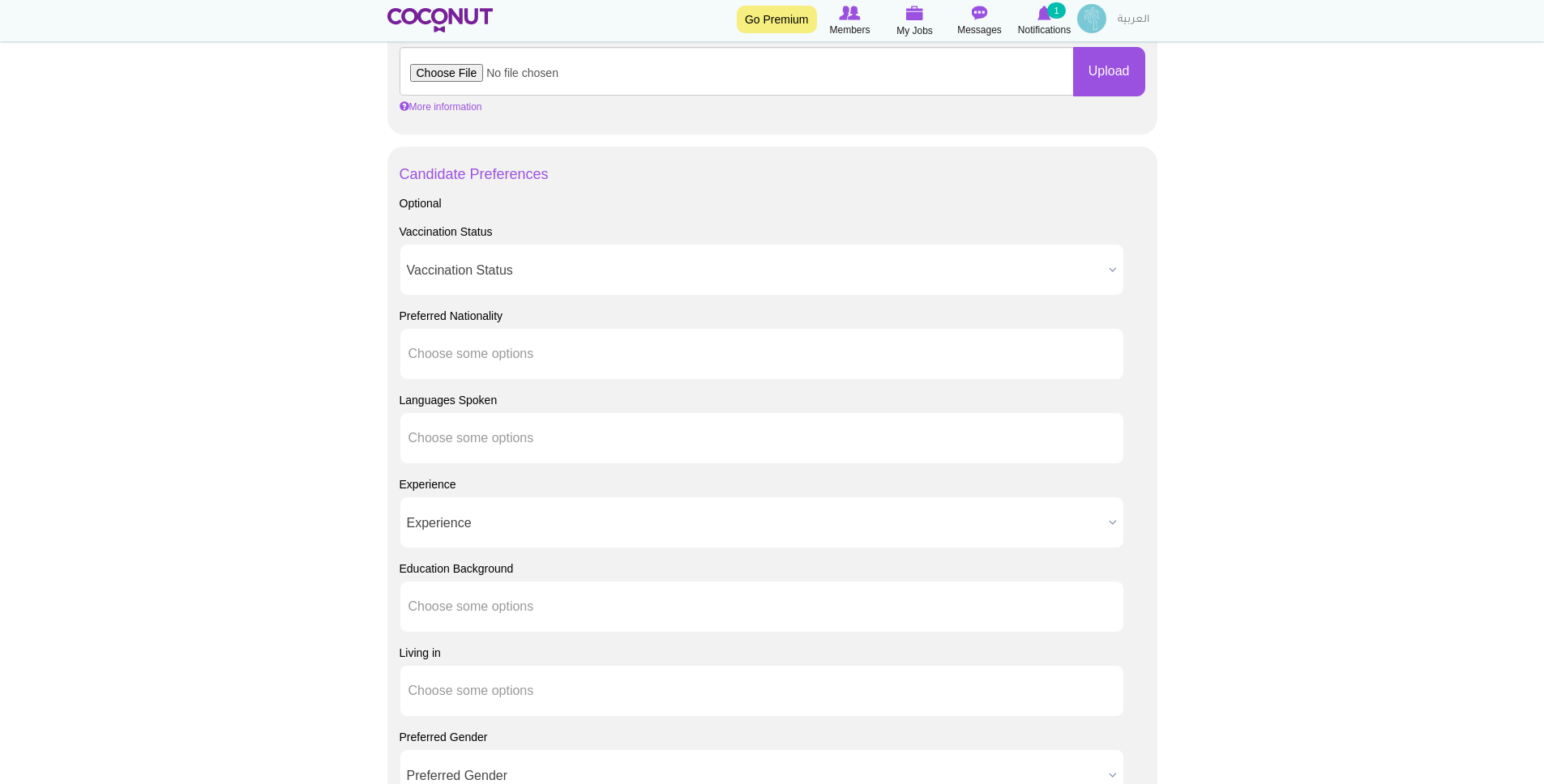
click at [458, 275] on span "Vaccination Status" at bounding box center [754, 270] width 695 height 52
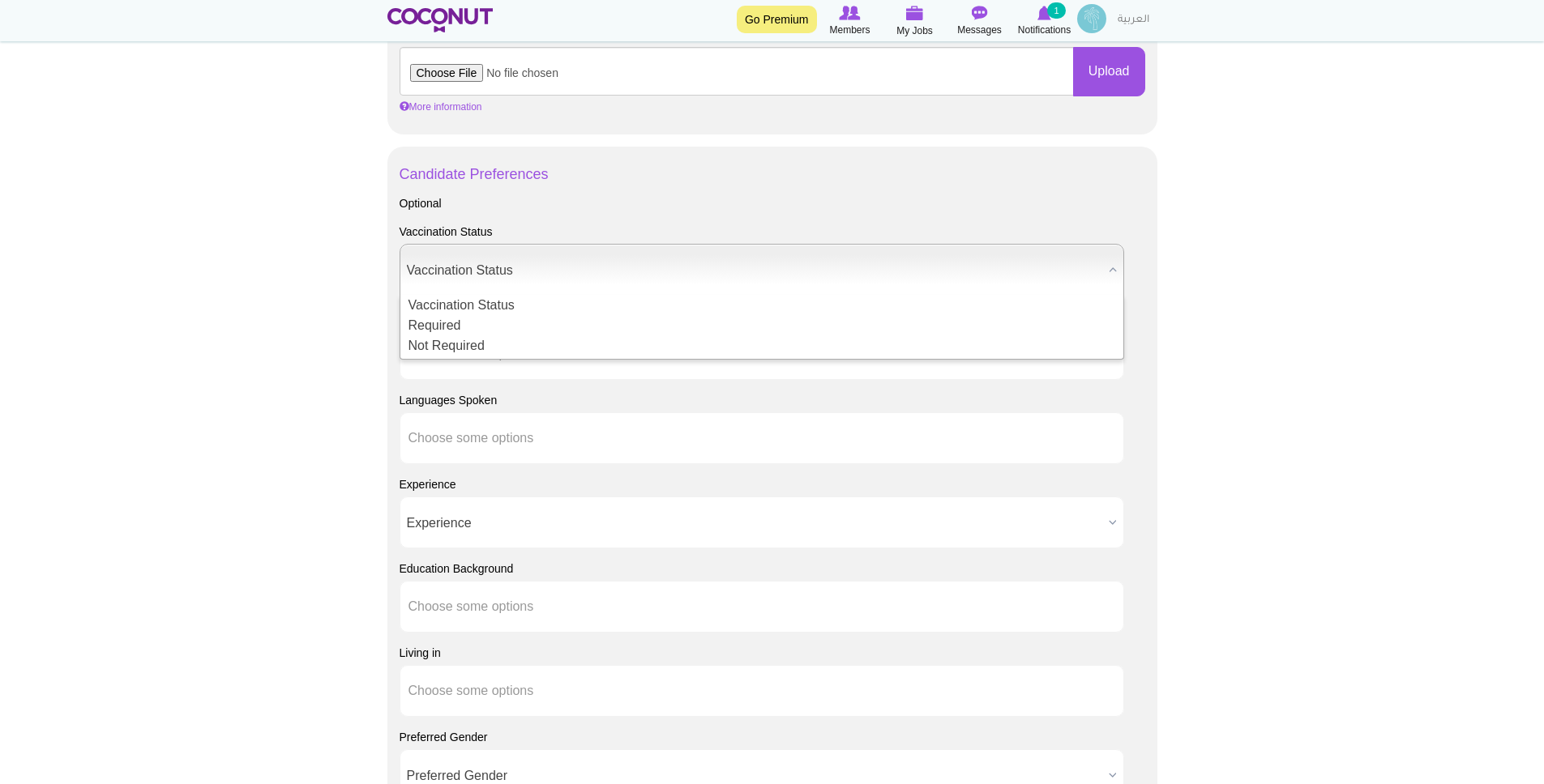
click at [334, 328] on body "Toggle navigation Go Premium Members My Jobs Post a Job Messages Notifications …" at bounding box center [772, 138] width 1544 height 2236
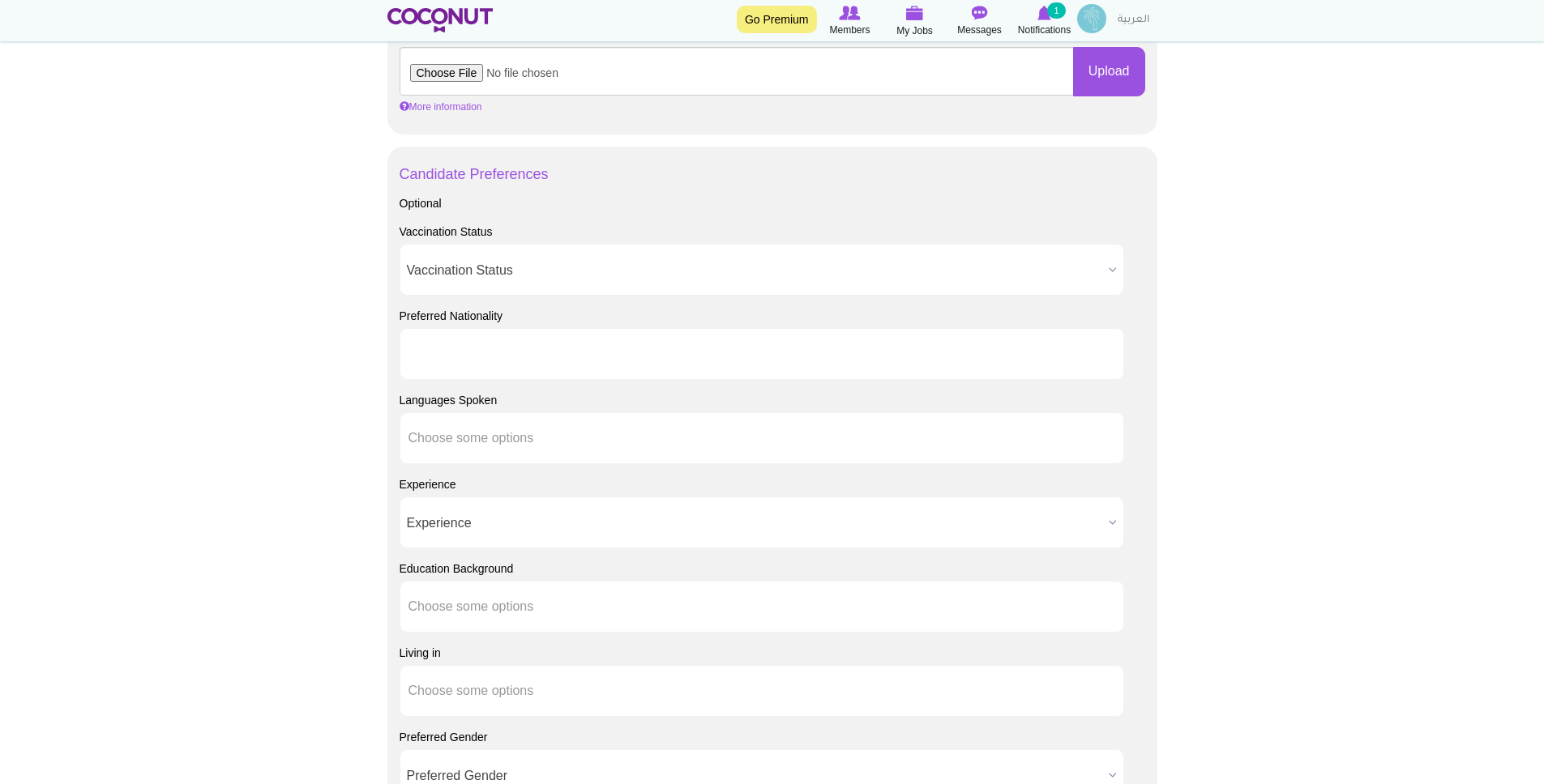
click at [497, 352] on input "text" at bounding box center [481, 354] width 145 height 15
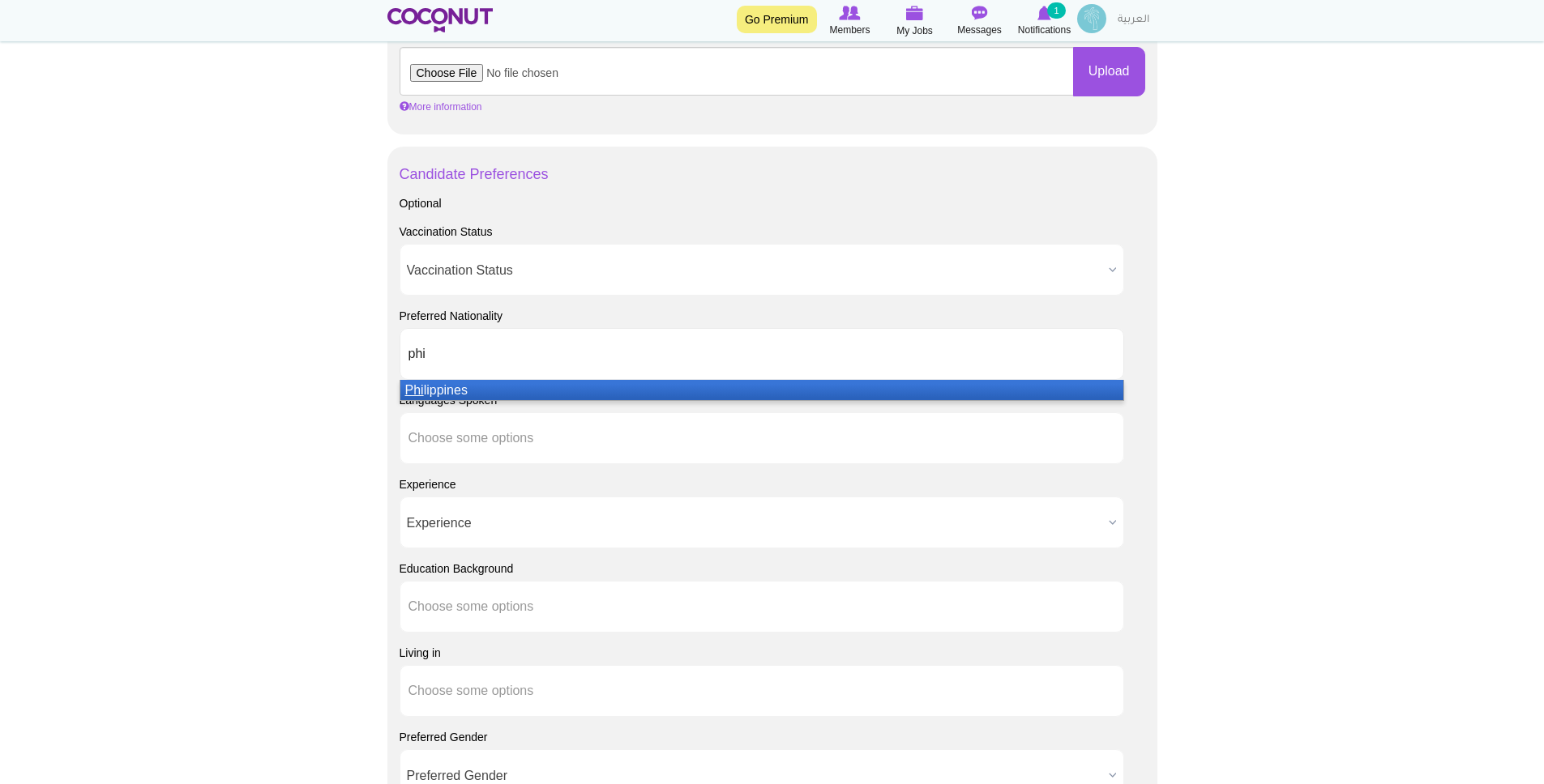
type input "phi"
click at [466, 388] on li "Phi lippines" at bounding box center [761, 390] width 723 height 20
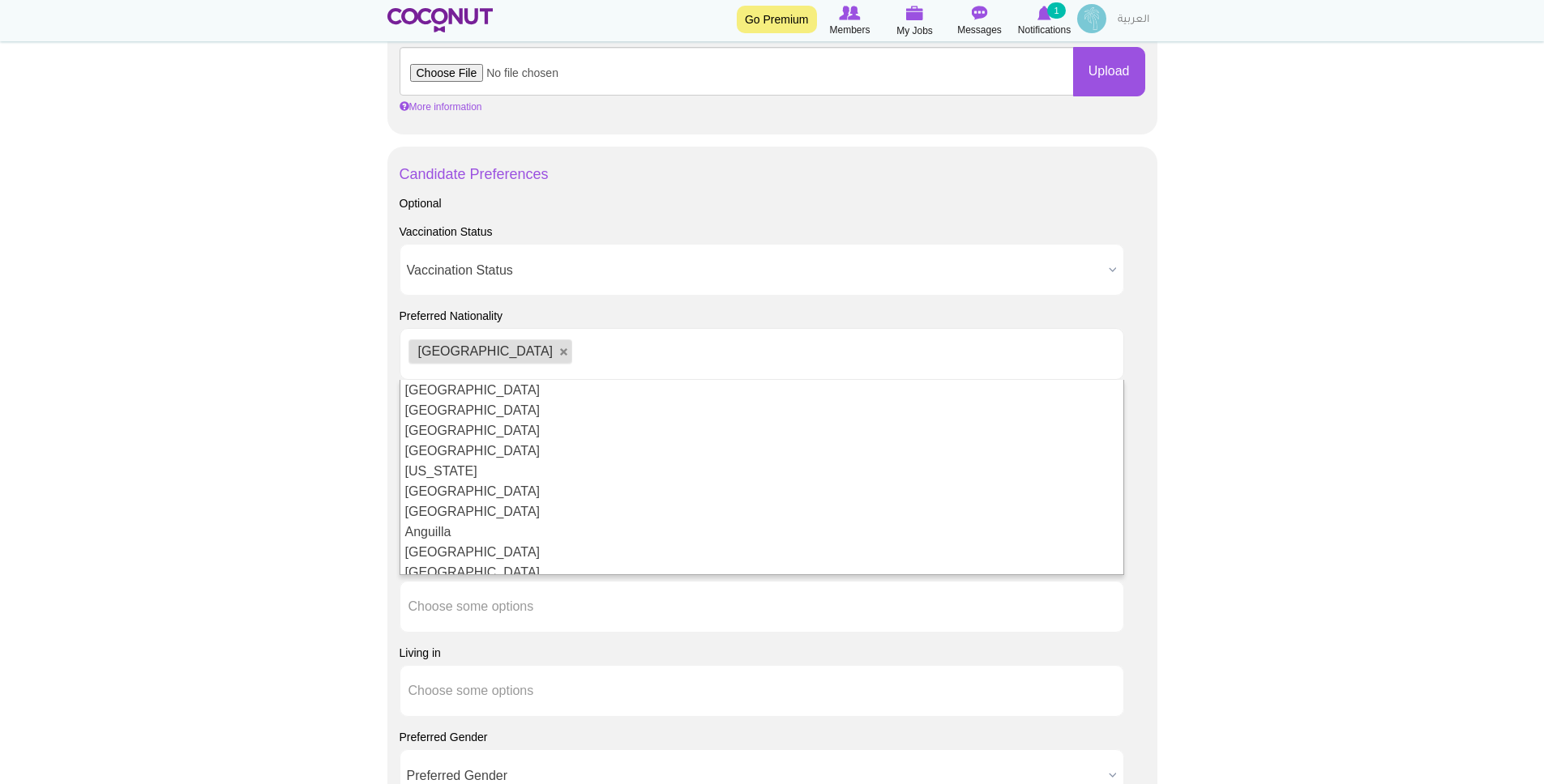
click at [318, 364] on body "Toggle navigation Go Premium Members My Jobs Post a Job Messages Notifications …" at bounding box center [772, 138] width 1544 height 2236
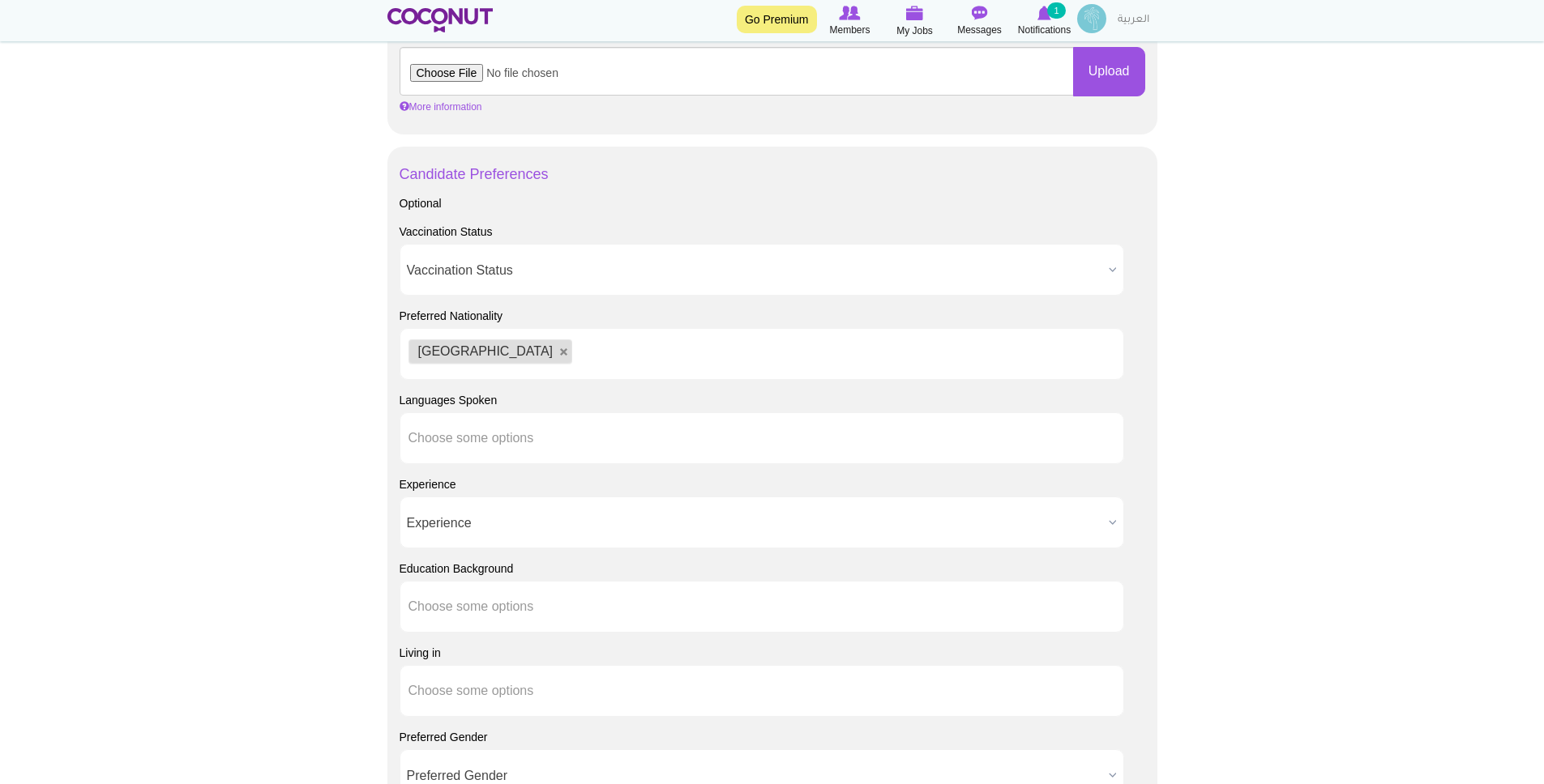
click at [565, 351] on ul "Philippines" at bounding box center [761, 354] width 725 height 52
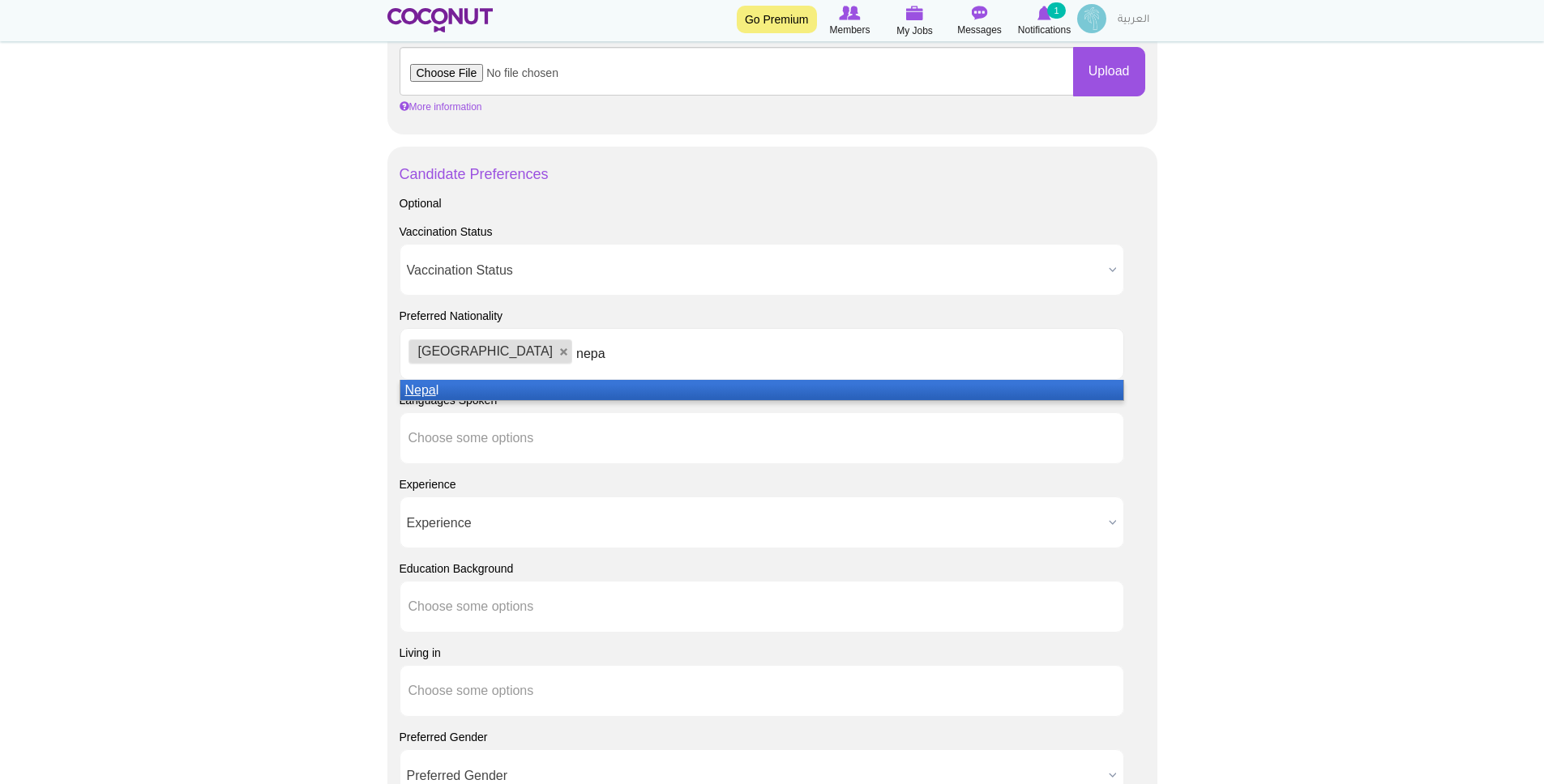
type input "nepa"
click at [528, 392] on li "Nepa l" at bounding box center [761, 390] width 723 height 20
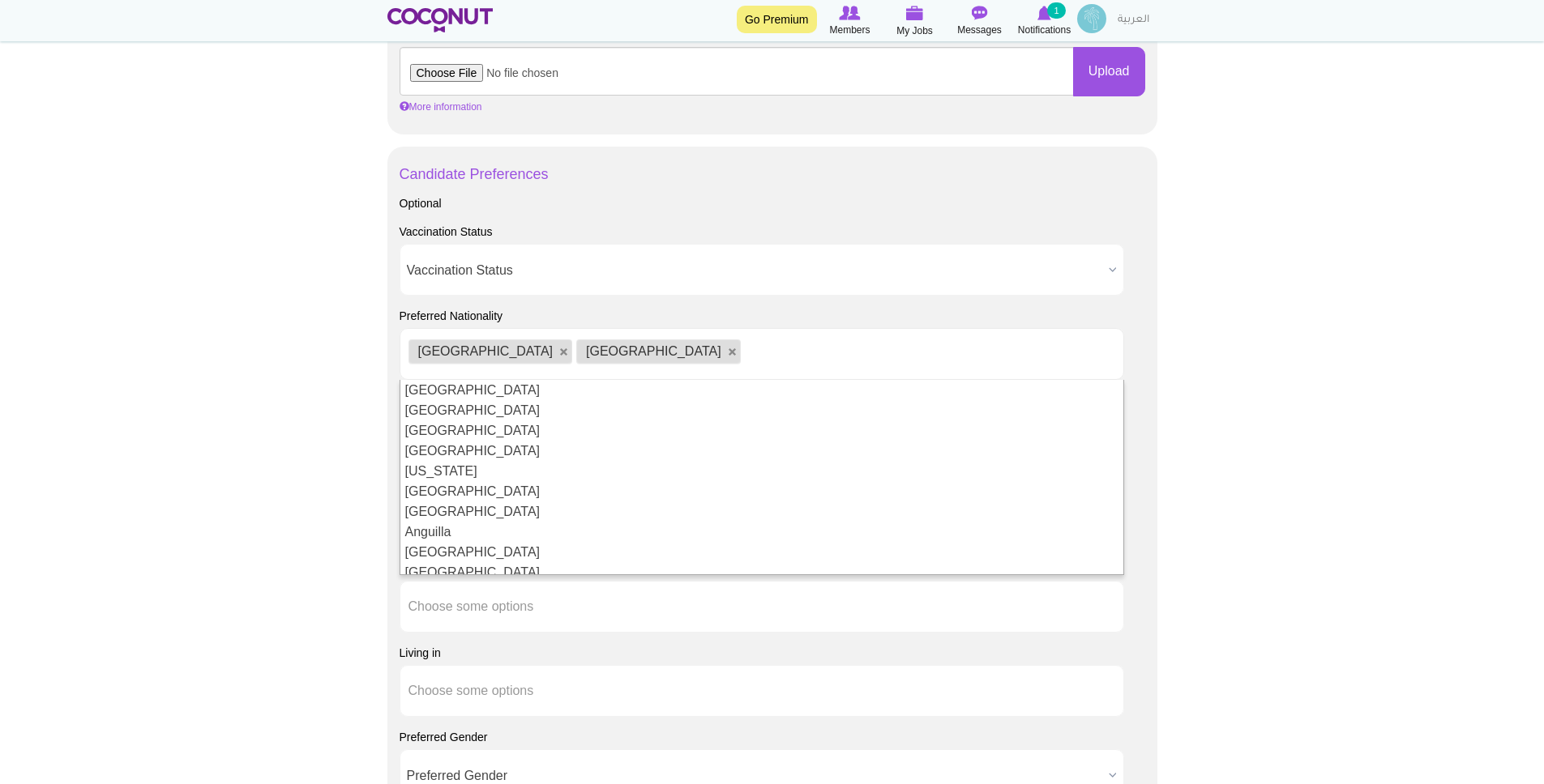
click at [322, 399] on body "Toggle navigation Go Premium Members My Jobs Post a Job Messages Notifications …" at bounding box center [772, 138] width 1544 height 2236
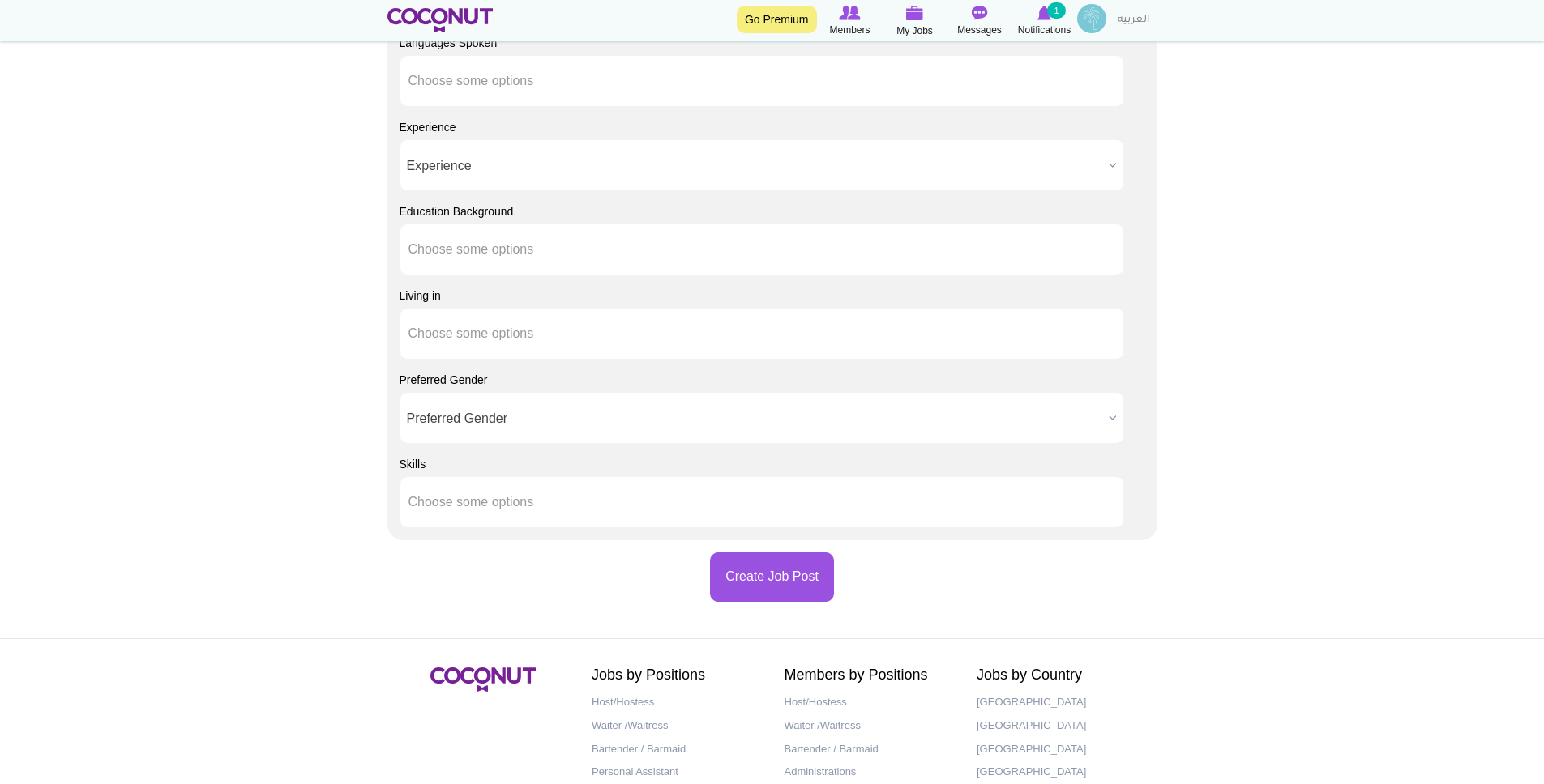
scroll to position [1307, 0]
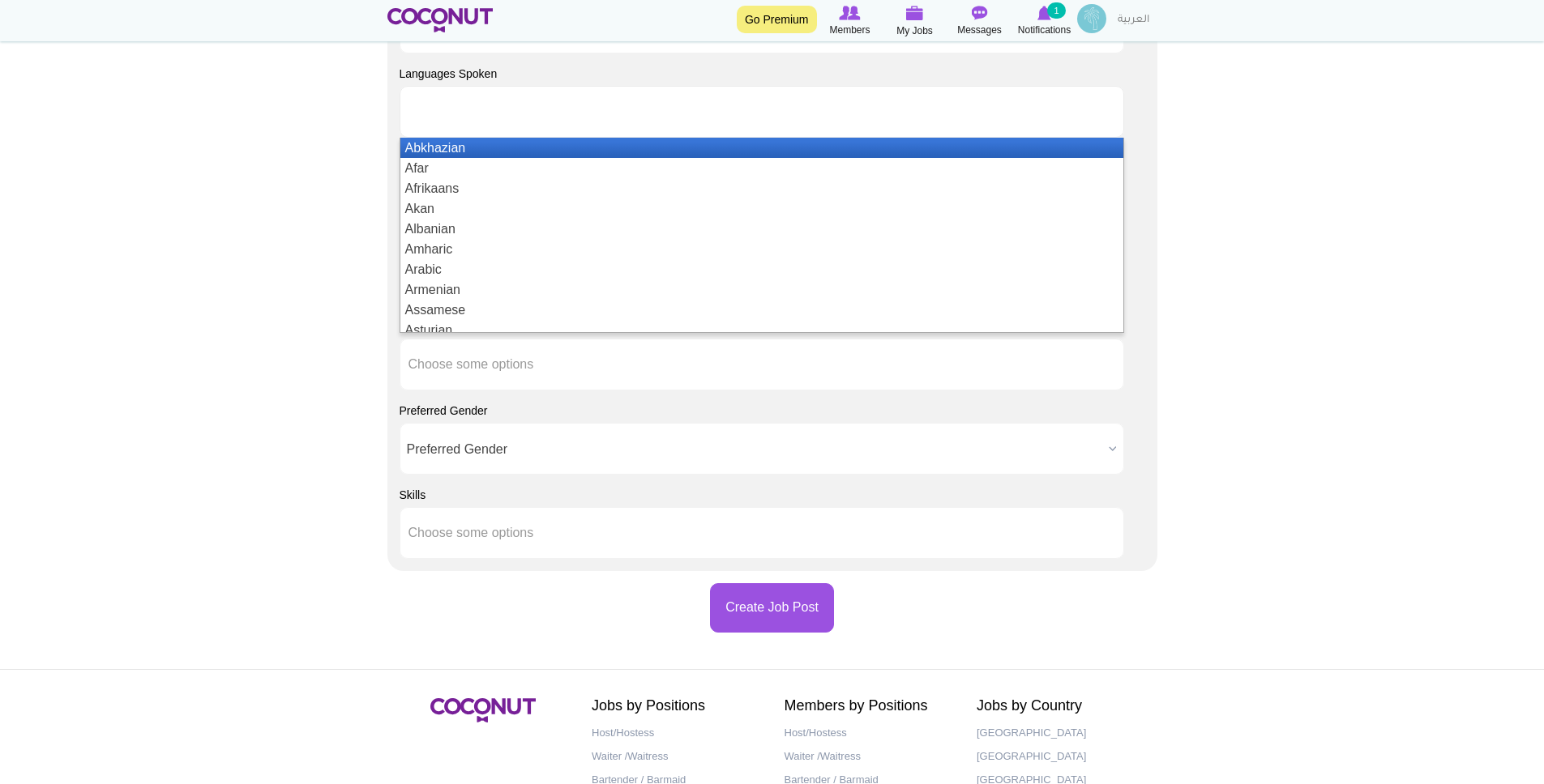
click at [501, 116] on input "text" at bounding box center [481, 111] width 145 height 15
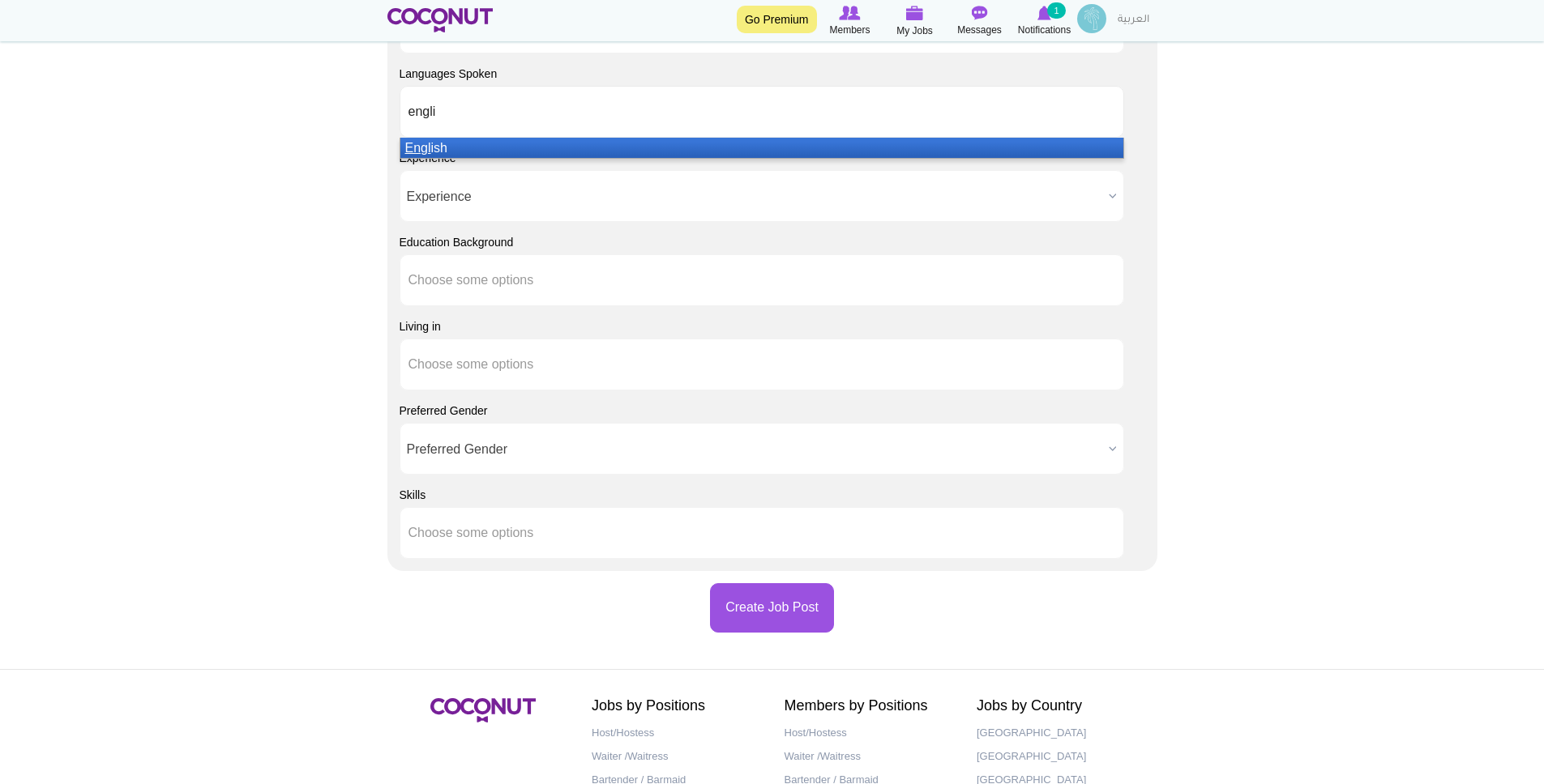
type input "englis"
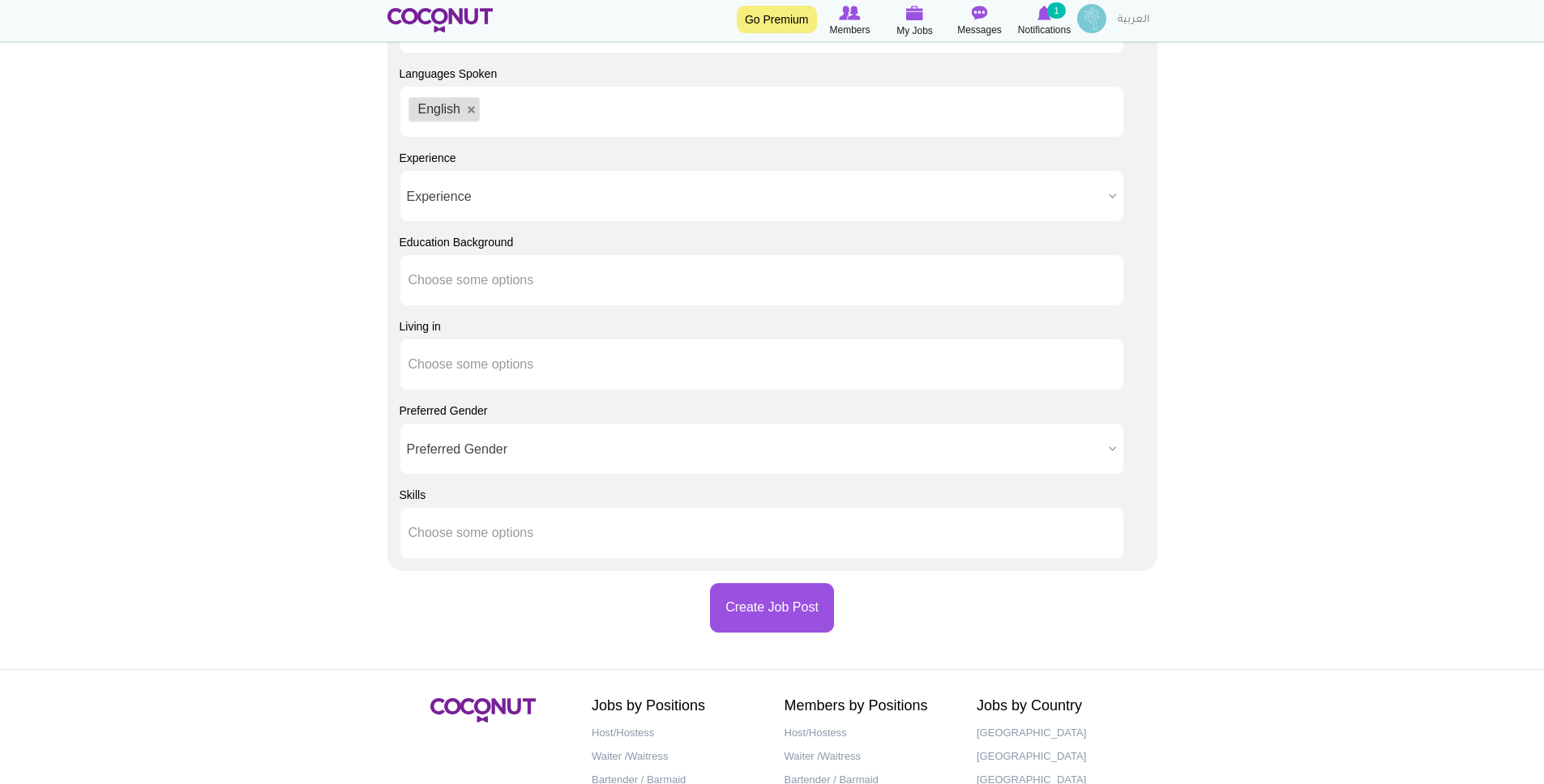
type input "a"
type input "r"
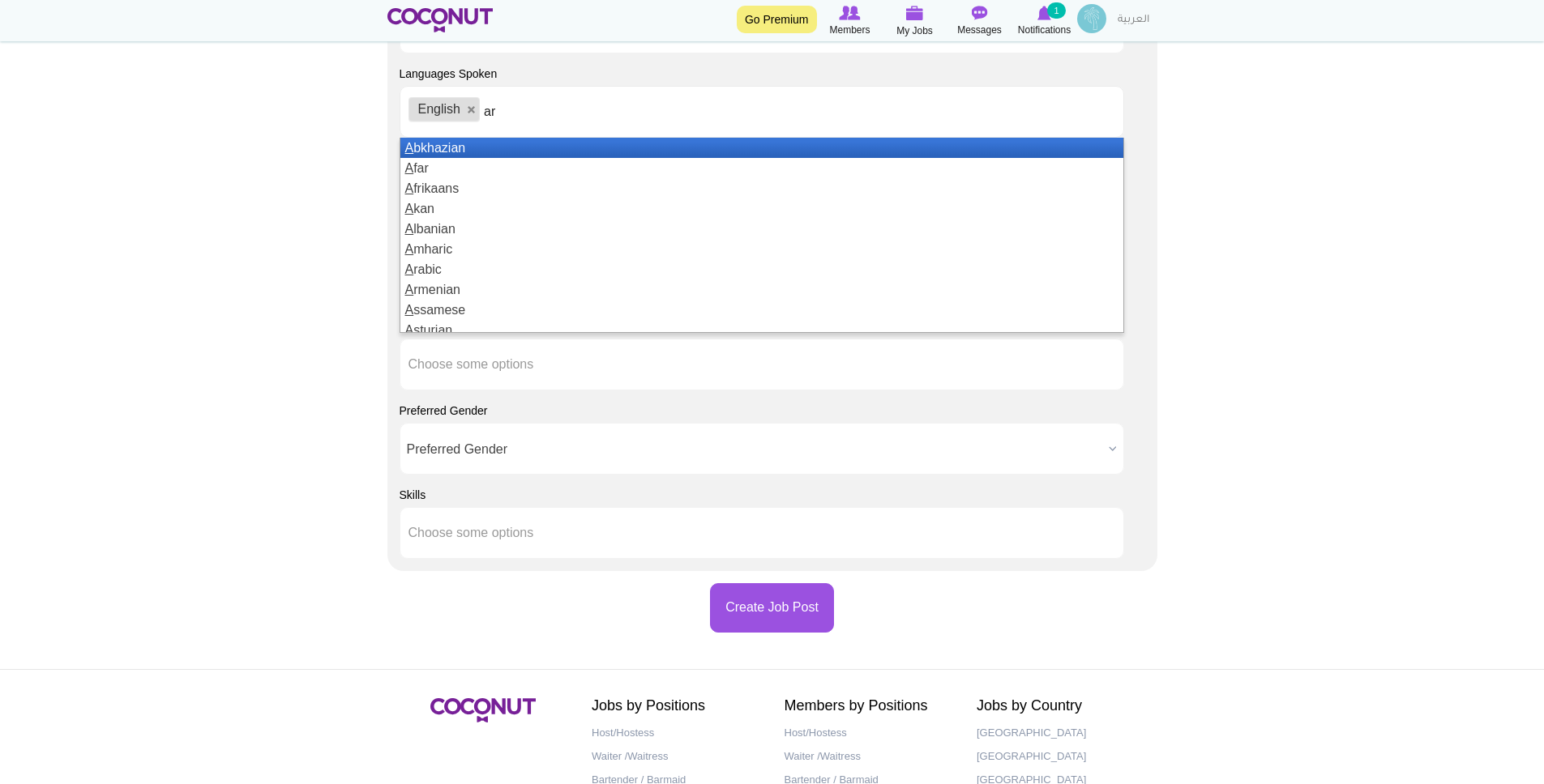
type input "ara"
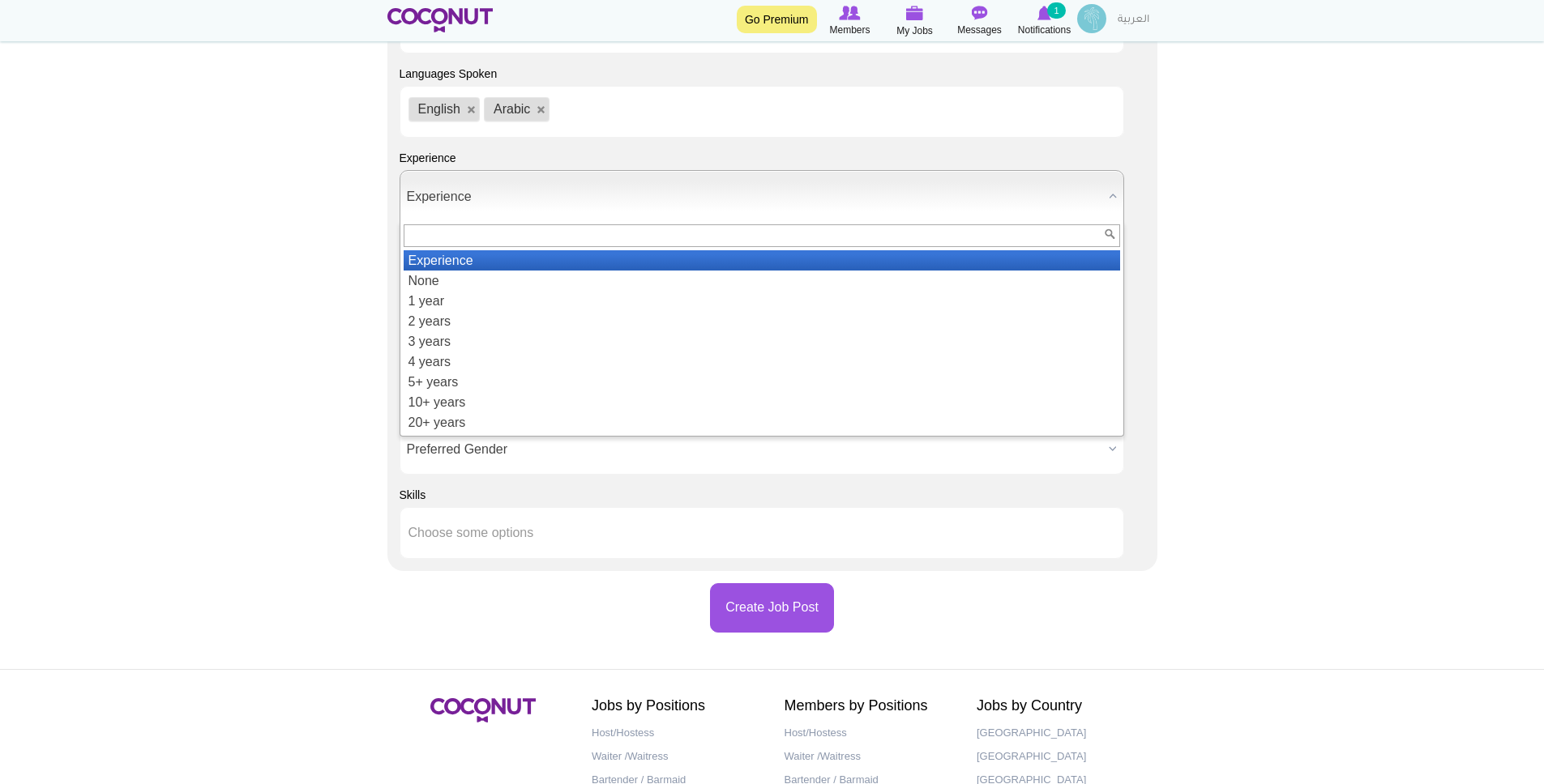
click at [444, 210] on span "Experience" at bounding box center [754, 196] width 695 height 52
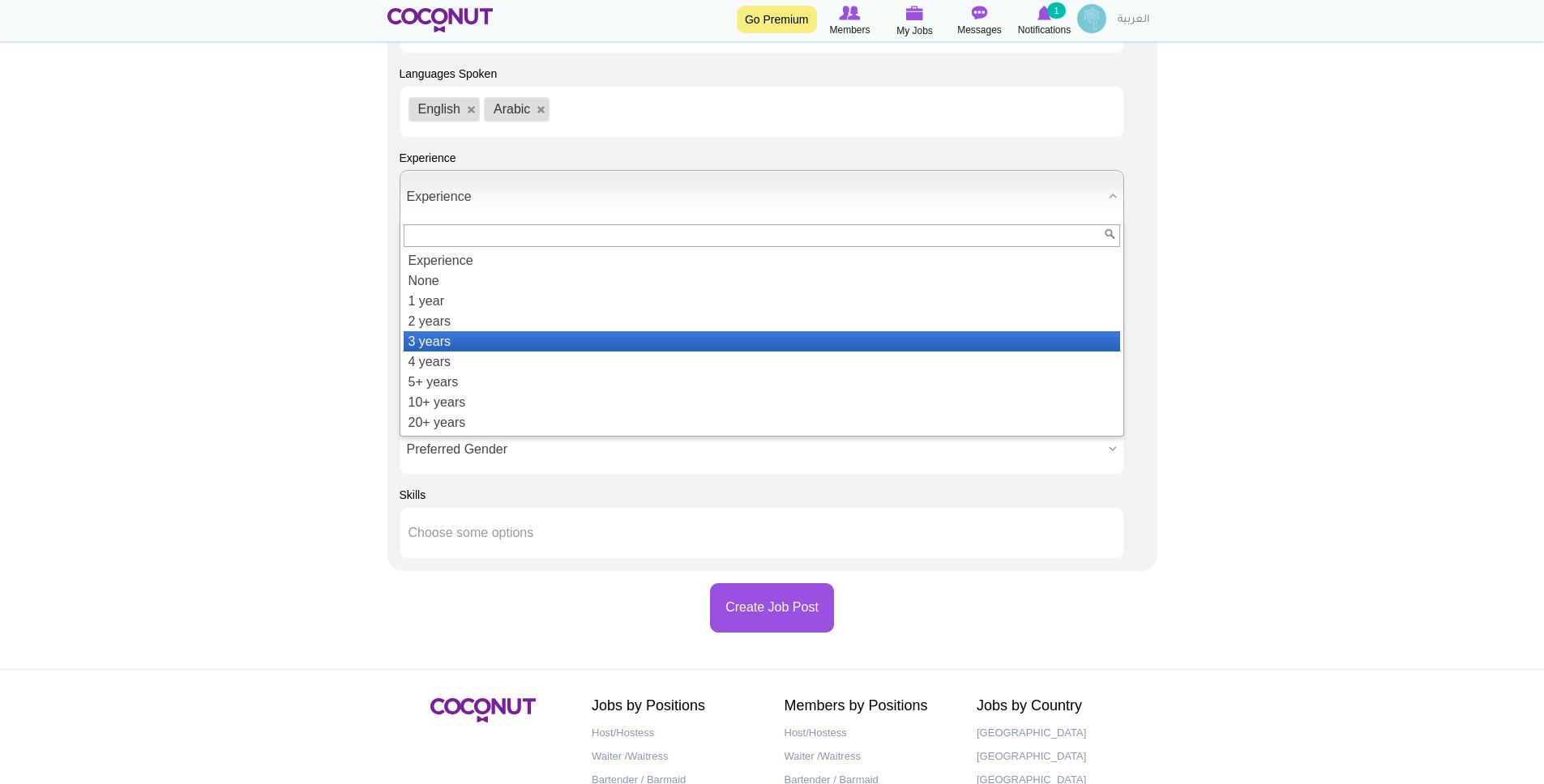
click at [443, 336] on li "3 years" at bounding box center [761, 341] width 716 height 20
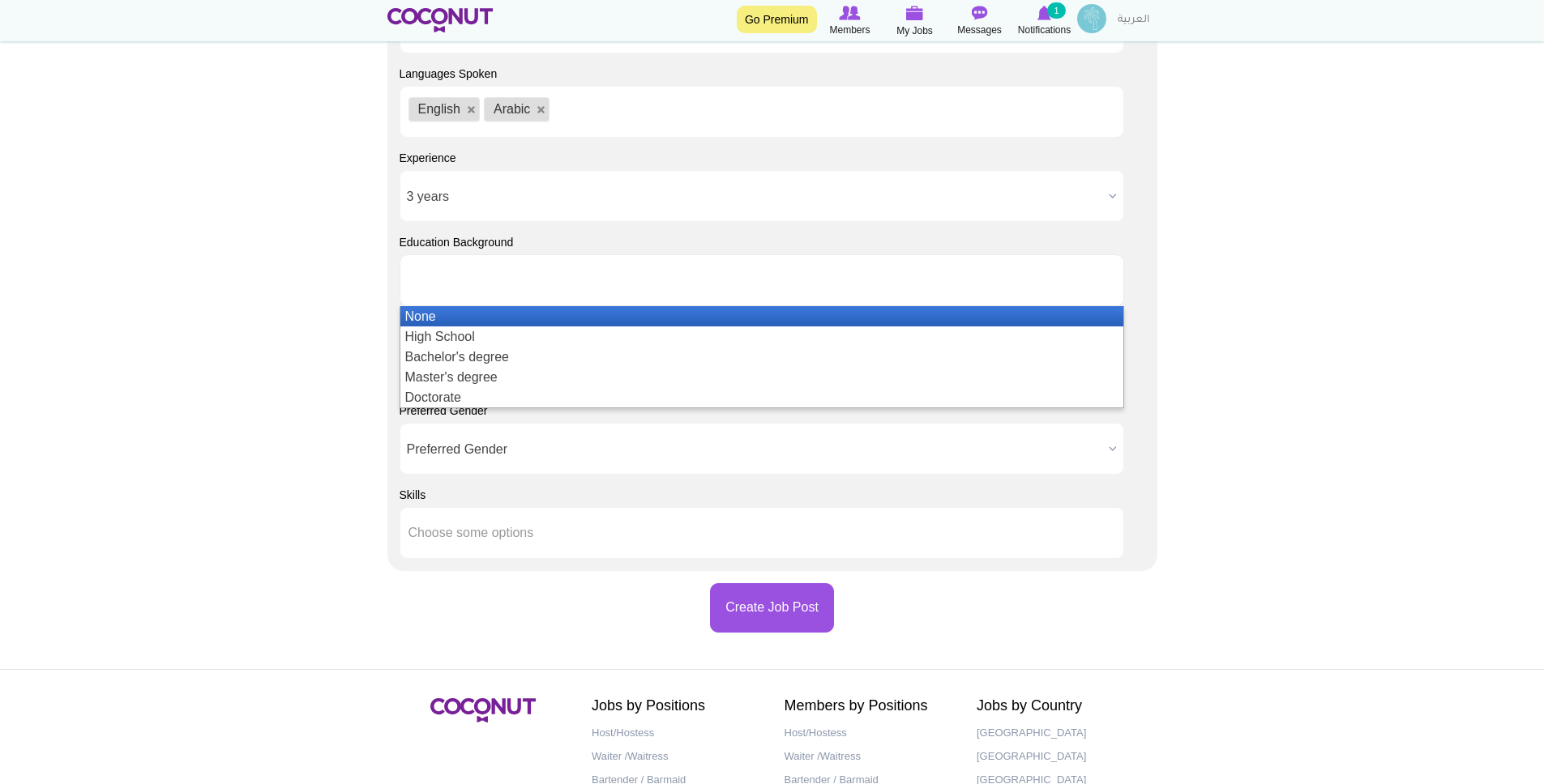
click at [439, 286] on input "text" at bounding box center [481, 280] width 145 height 15
click at [438, 317] on li "None" at bounding box center [761, 316] width 723 height 20
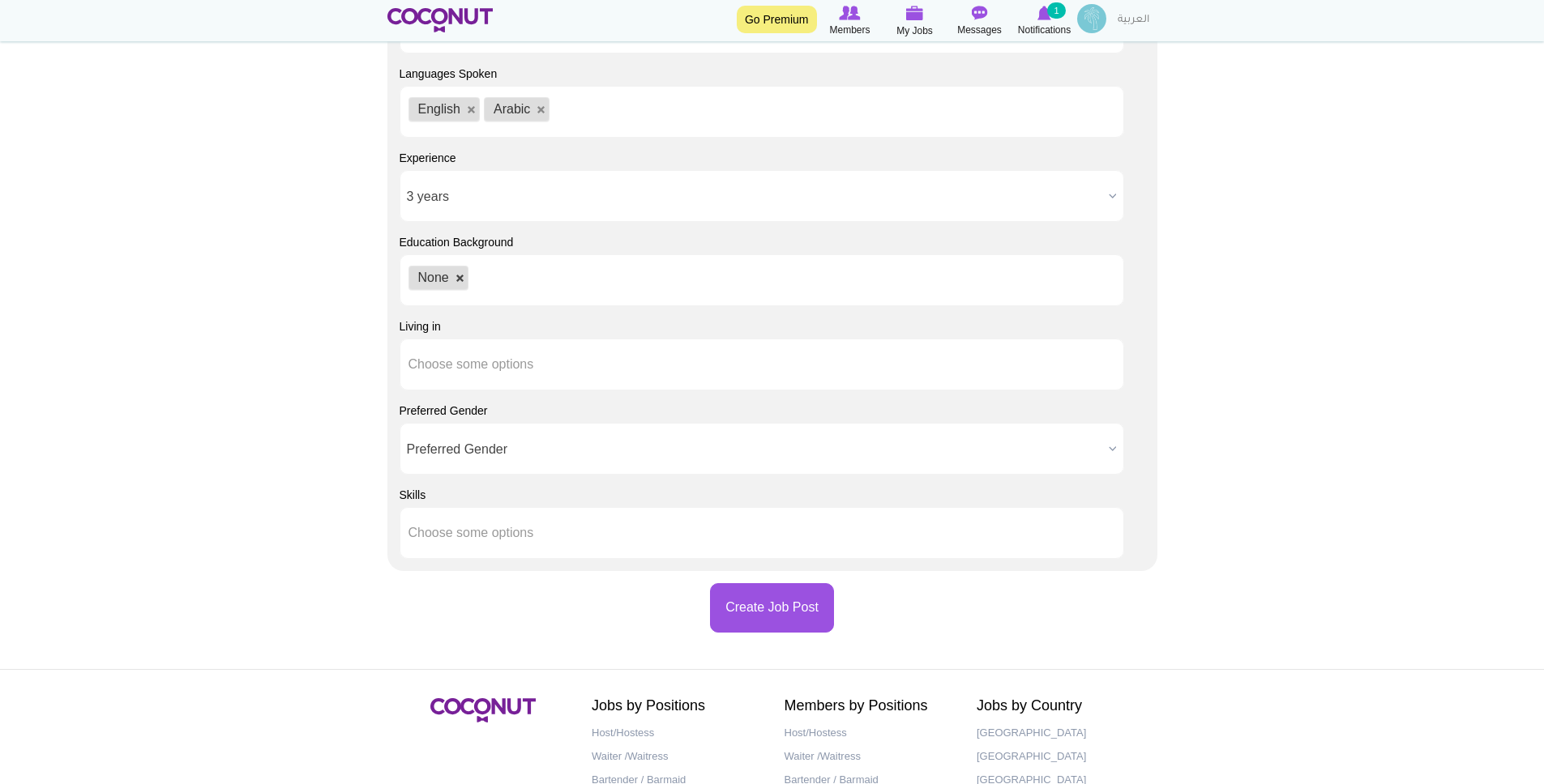
click at [461, 283] on link at bounding box center [460, 279] width 10 height 10
type input "Choose some options"
click at [457, 356] on li at bounding box center [481, 364] width 145 height 34
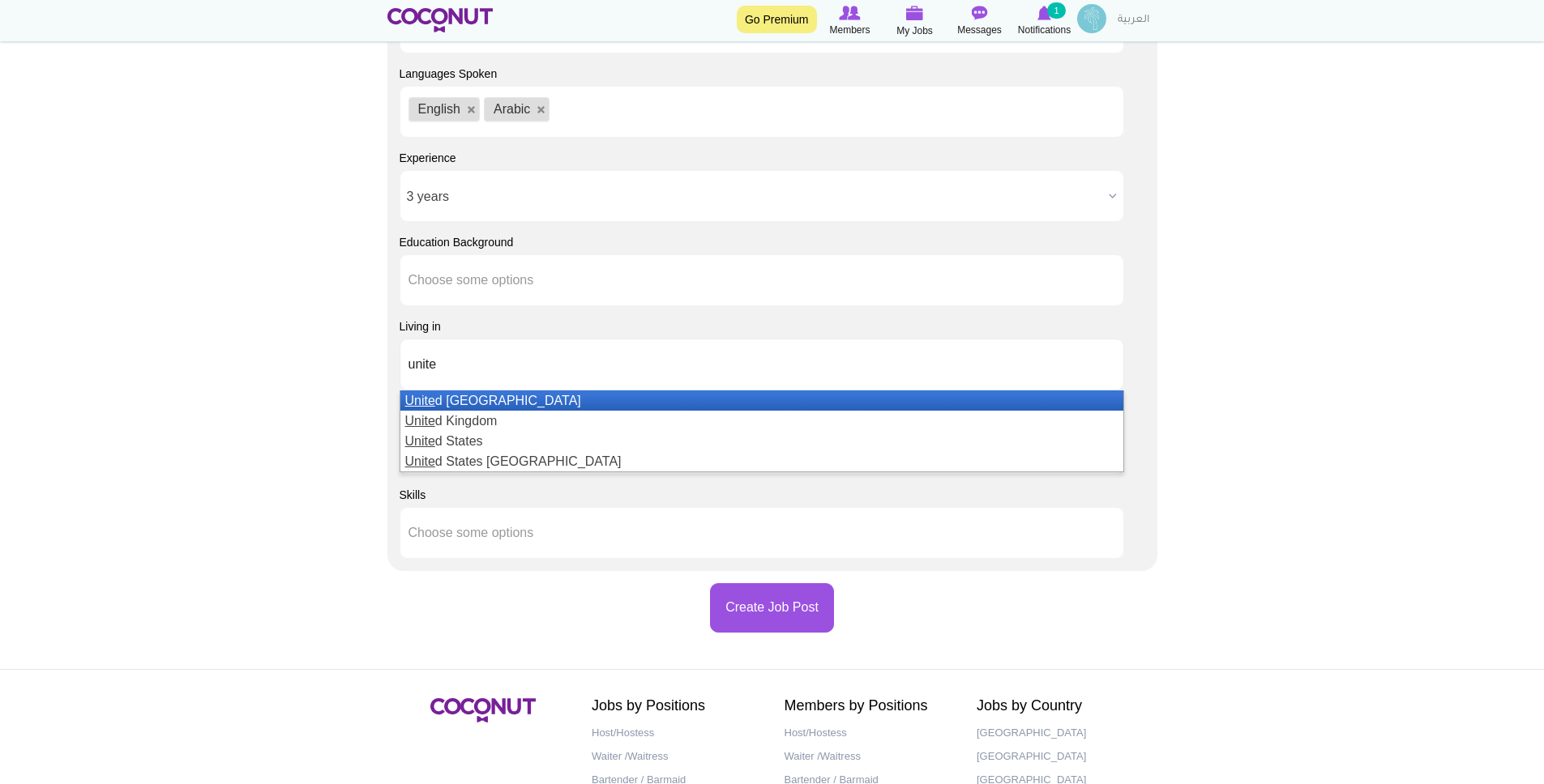
type input "united"
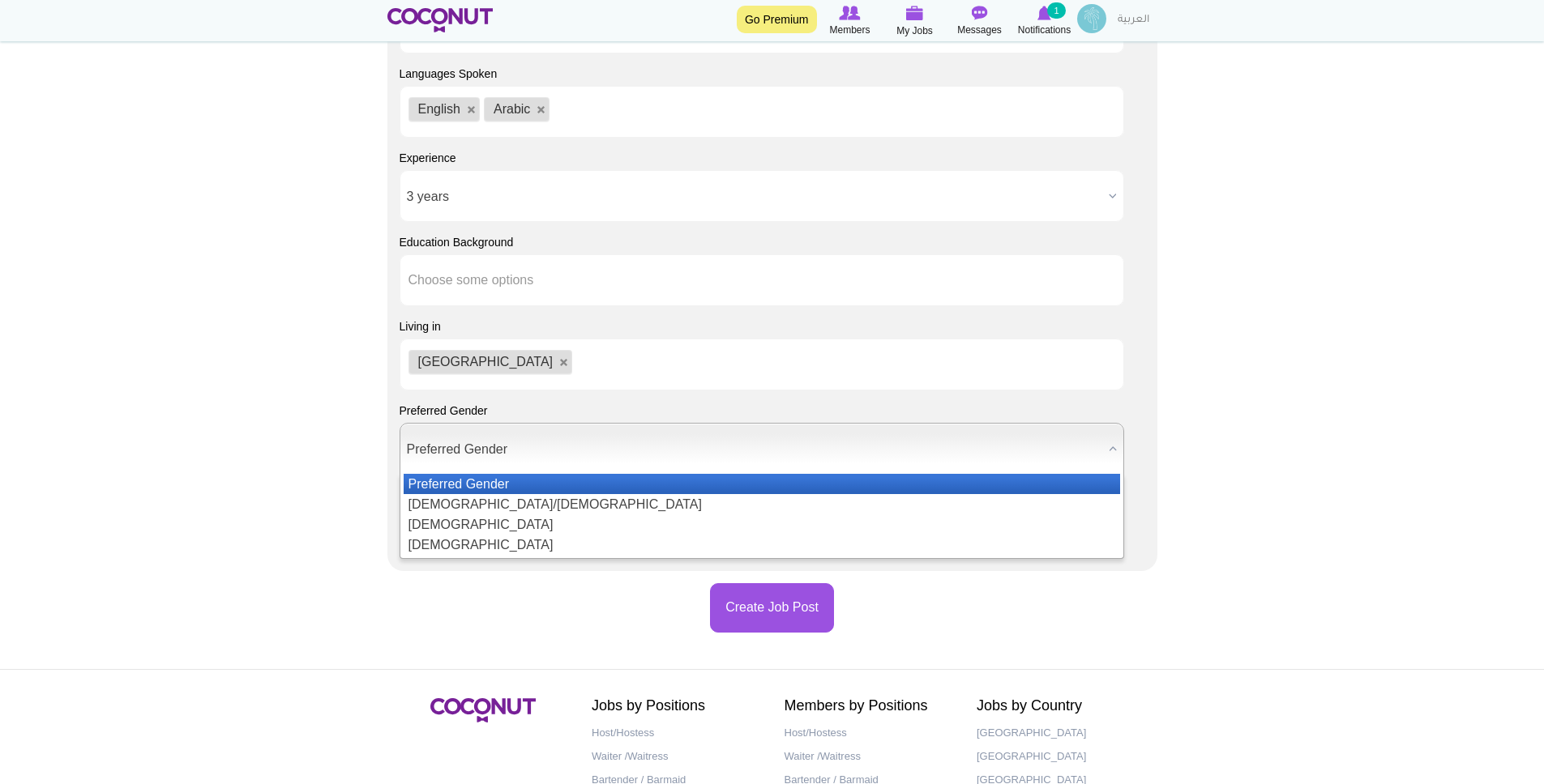
click at [421, 448] on span "Preferred Gender" at bounding box center [754, 449] width 695 height 52
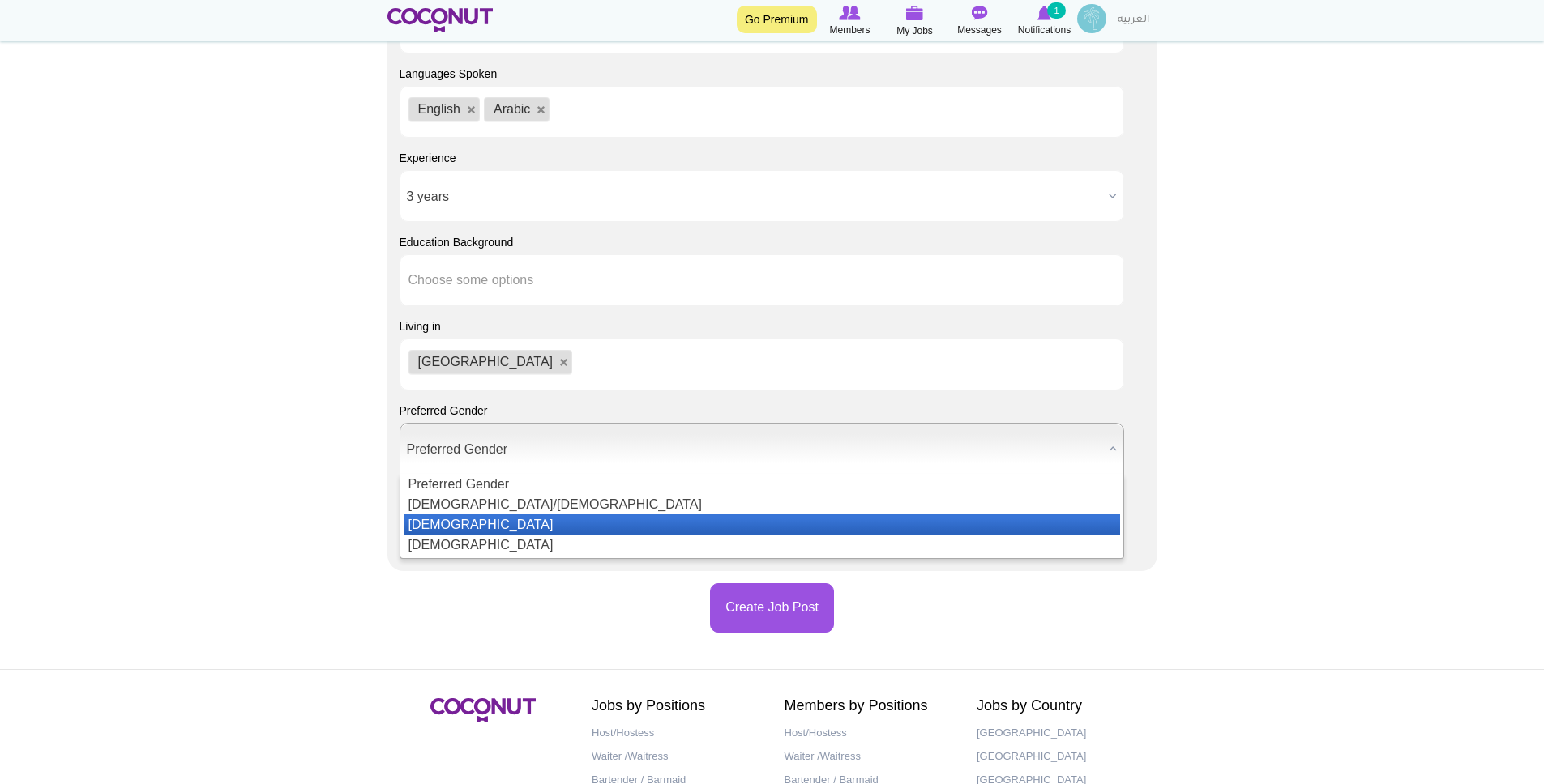
click at [431, 538] on li "Female" at bounding box center [761, 544] width 716 height 20
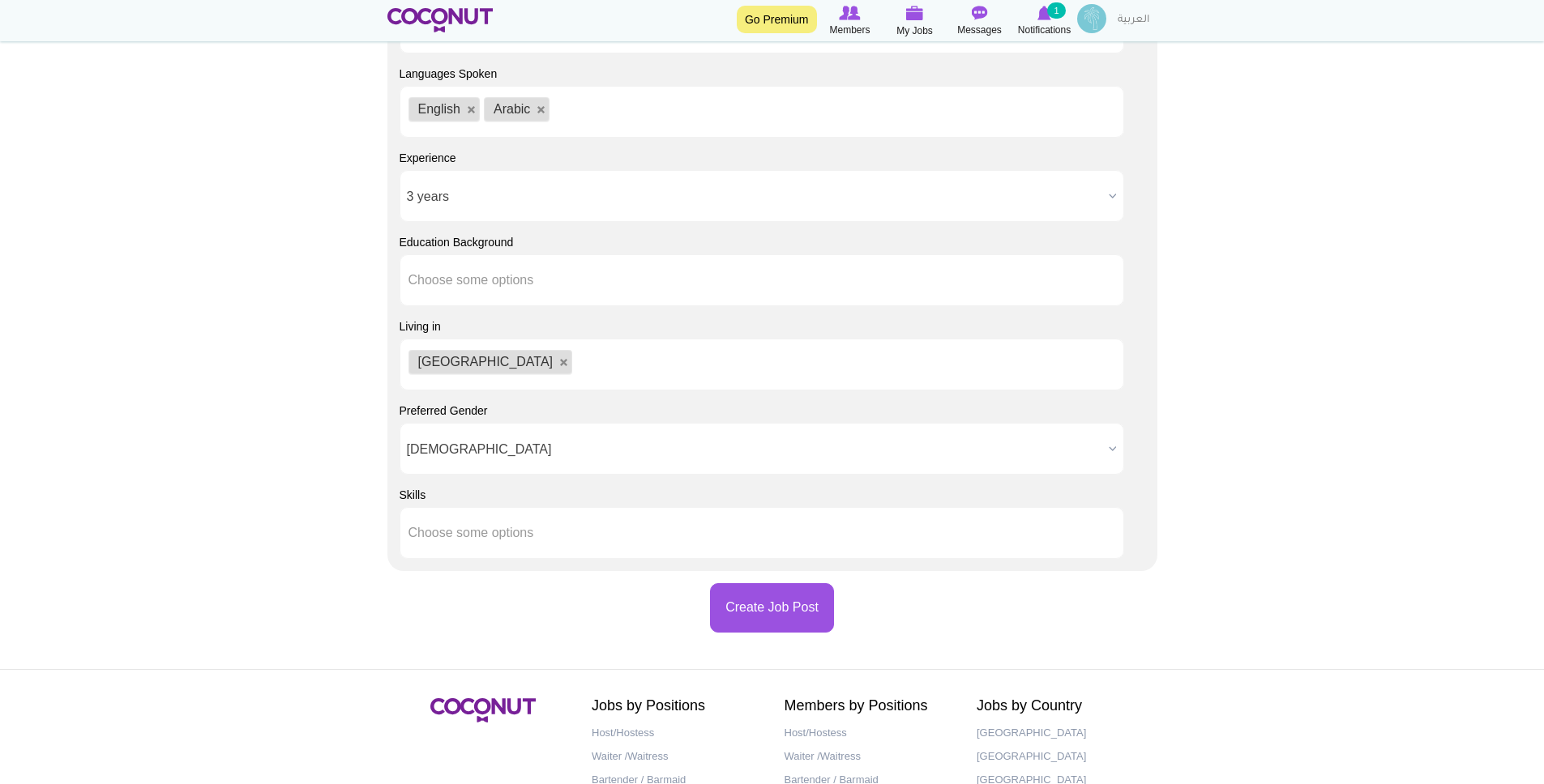
click at [520, 584] on div "Create Job Post" at bounding box center [772, 608] width 770 height 49
click at [787, 622] on button "Create Job Post" at bounding box center [771, 608] width 124 height 49
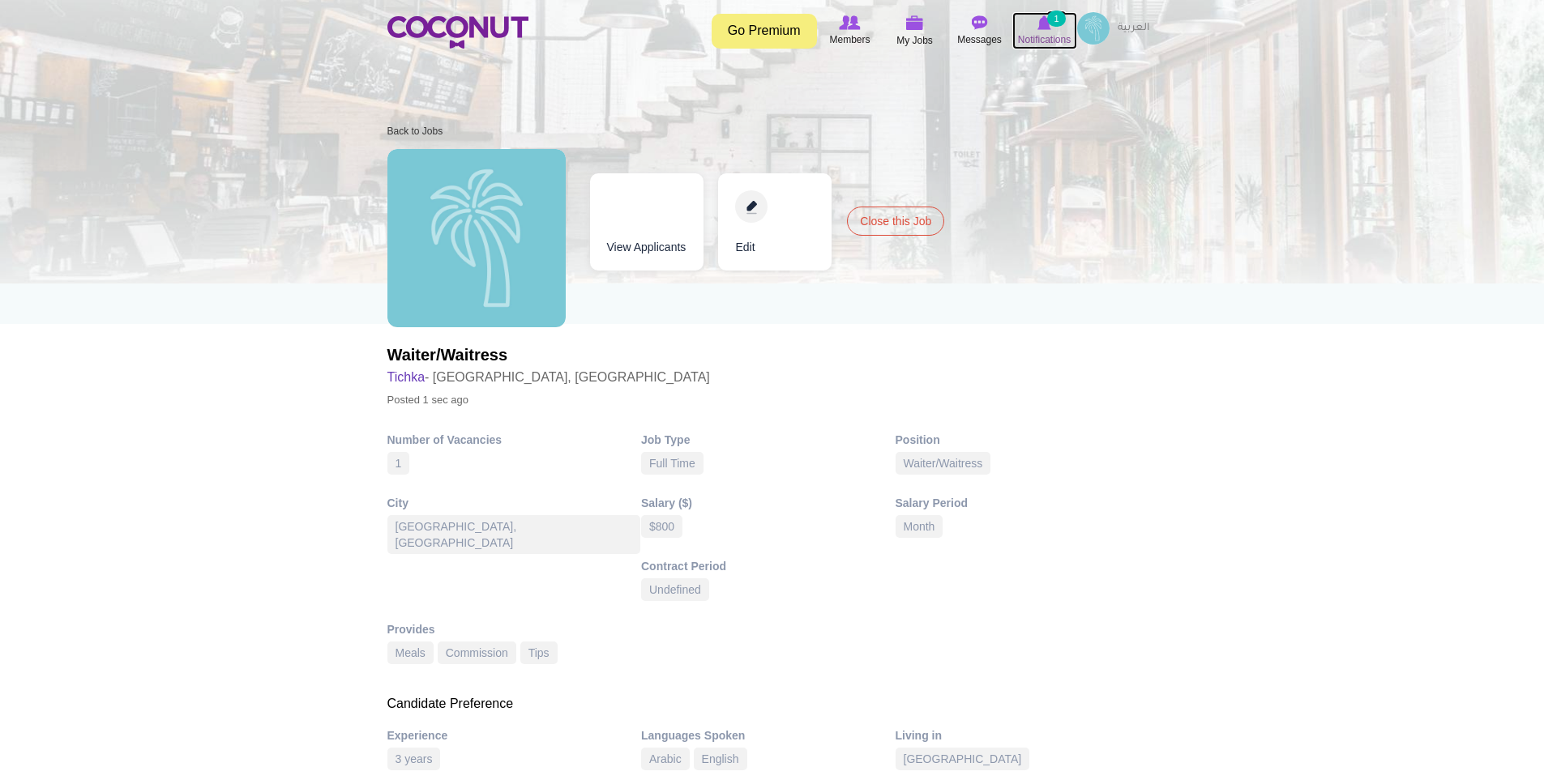
click at [1041, 38] on span "Notifications" at bounding box center [1044, 39] width 53 height 16
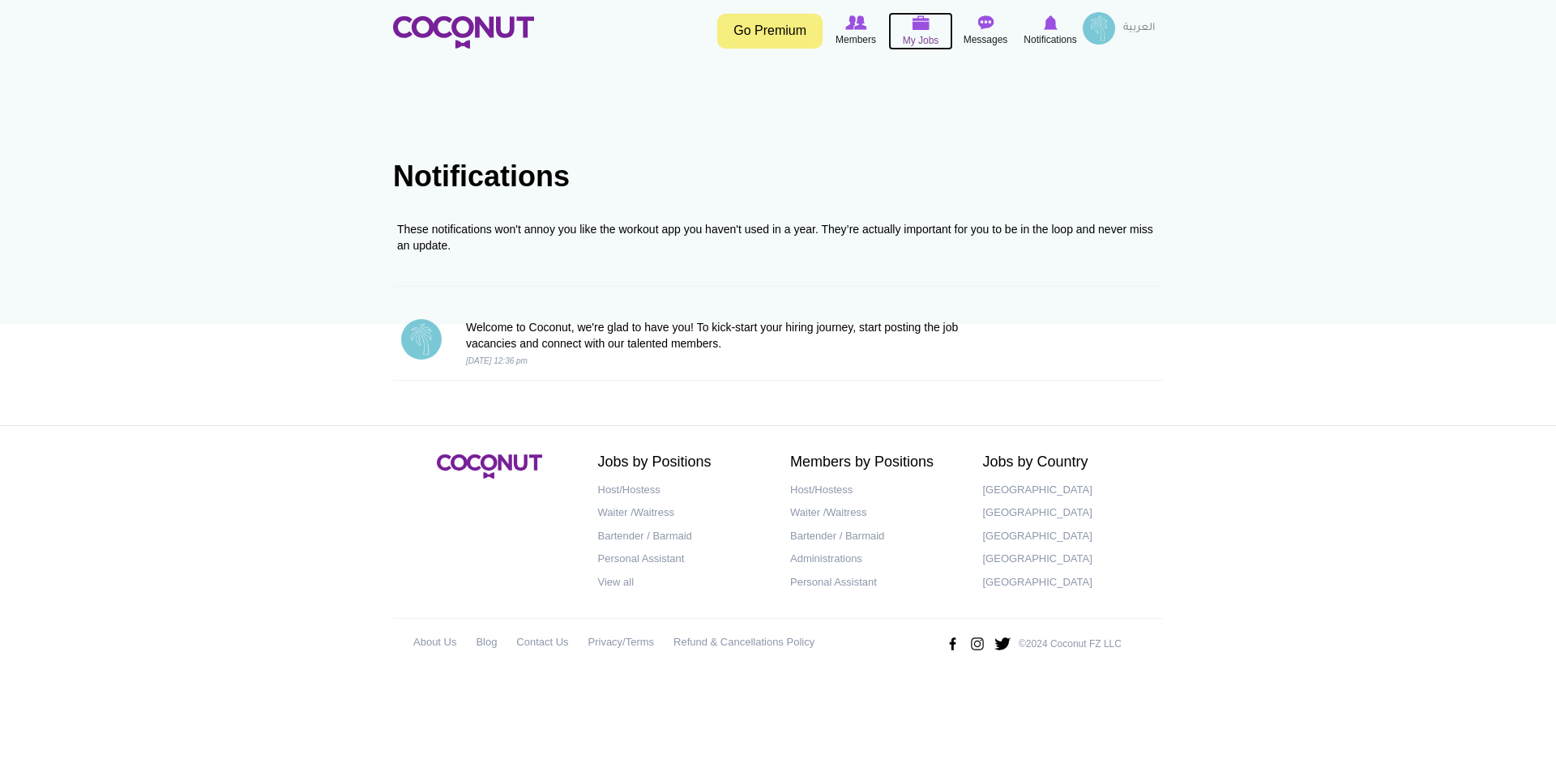
click at [927, 37] on span "My Jobs" at bounding box center [921, 40] width 37 height 16
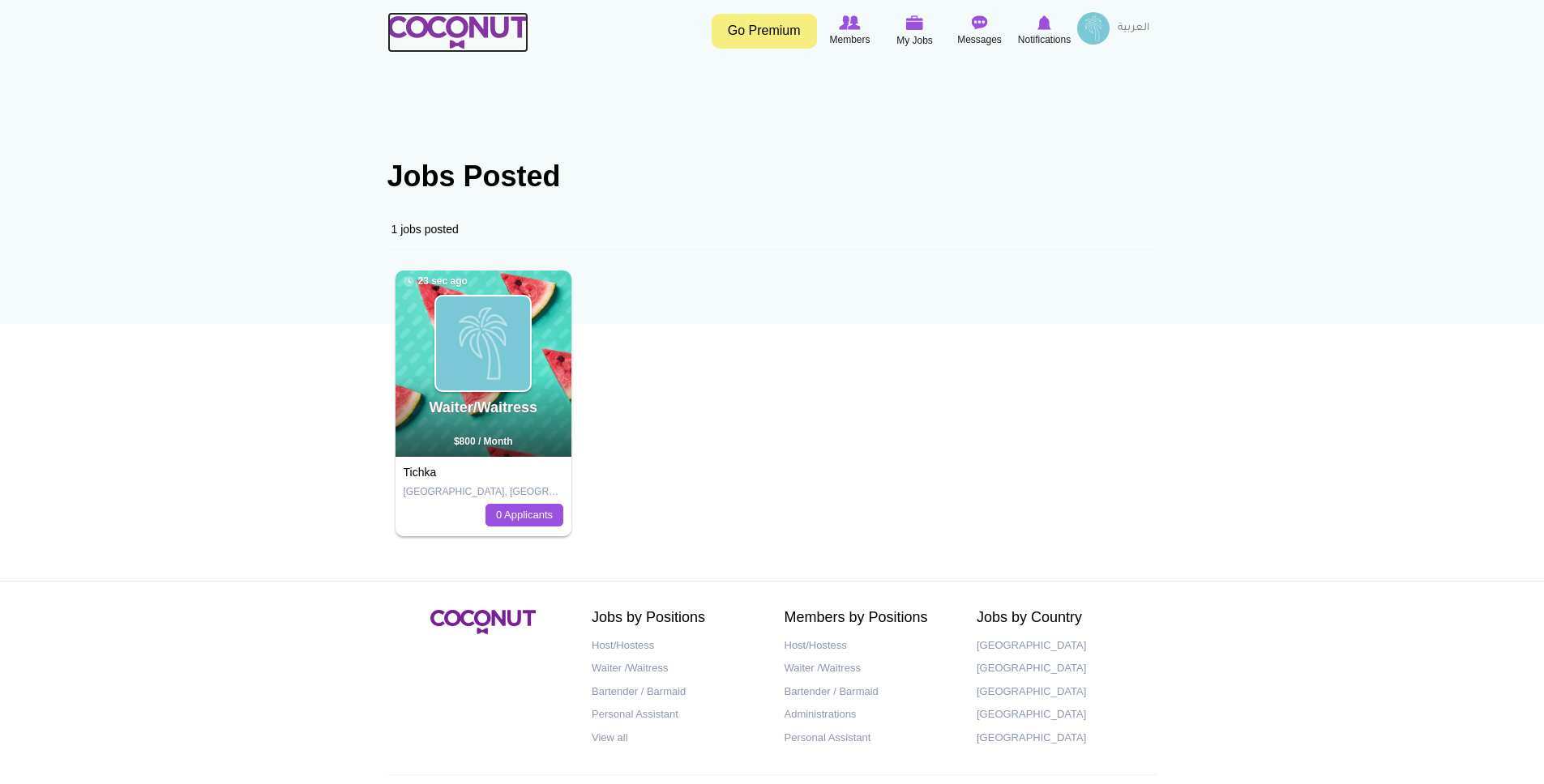
click at [512, 32] on img at bounding box center [457, 32] width 141 height 32
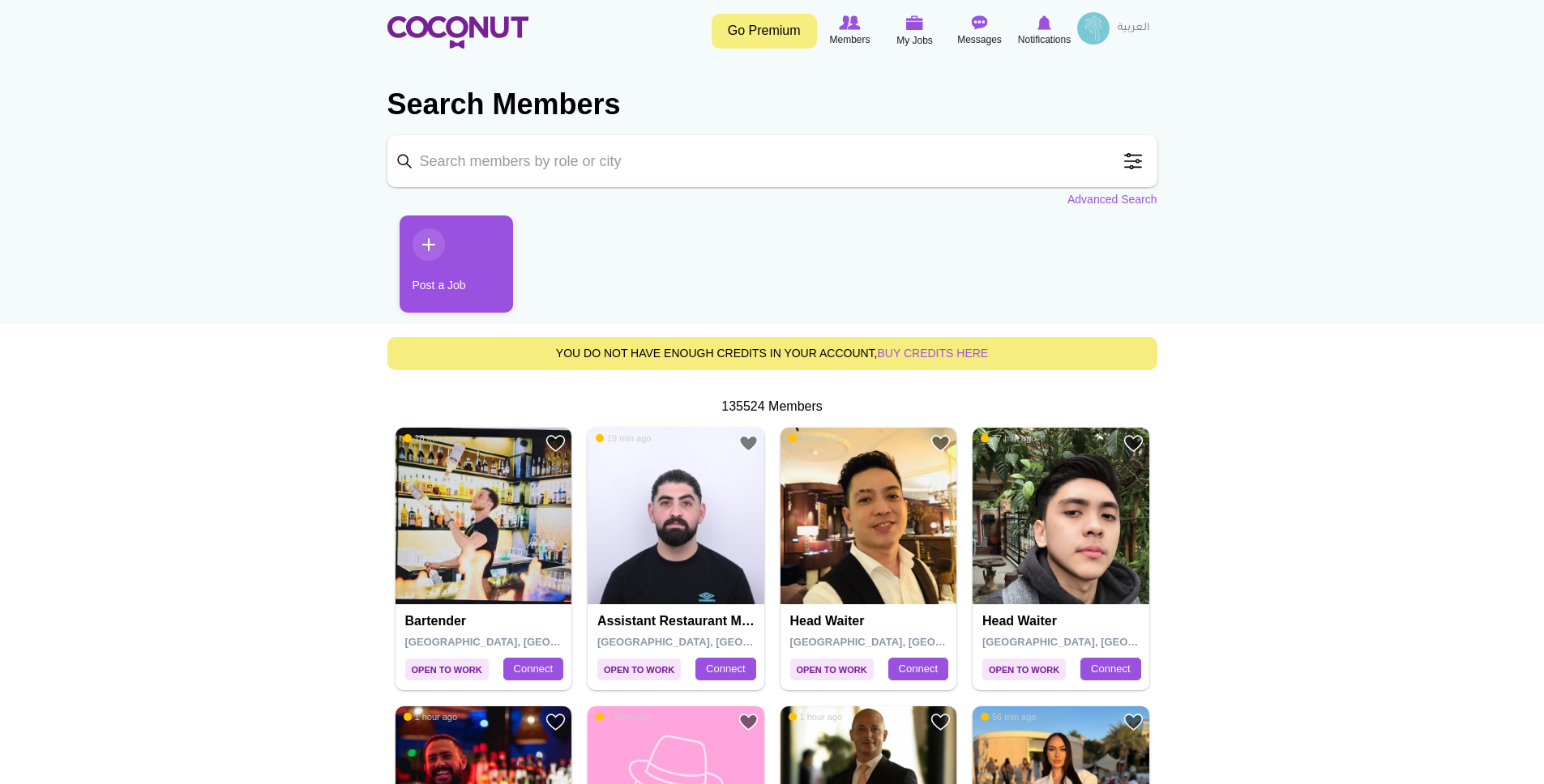
click at [1130, 172] on span at bounding box center [1132, 161] width 32 height 32
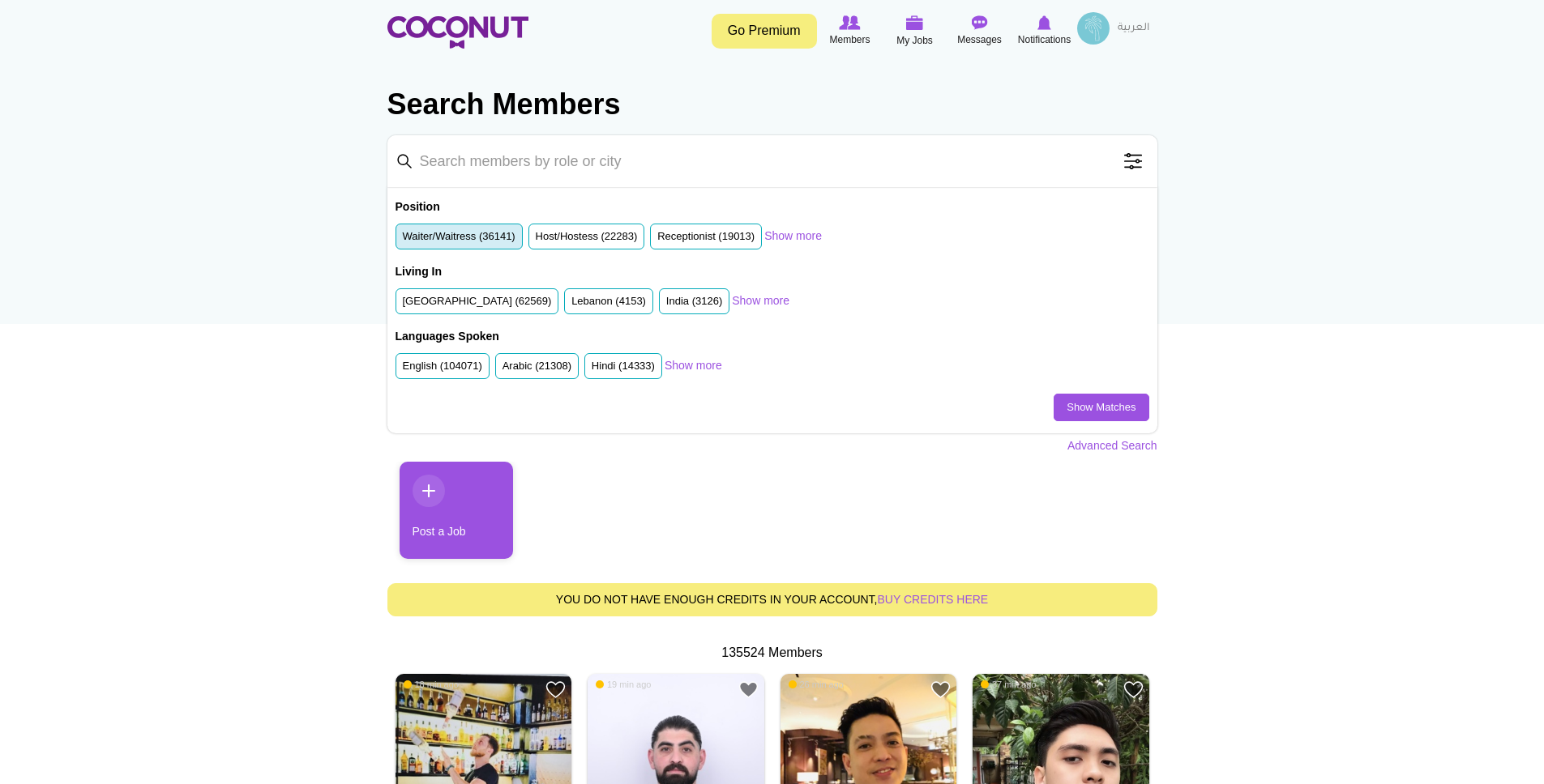
click at [464, 249] on li "Waiter/Waitress (36141)" at bounding box center [458, 237] width 127 height 27
click at [478, 235] on label "Waiter/Waitress (36141)" at bounding box center [459, 237] width 113 height 16
click at [403, 240] on input "Waiter/Waitress (36141)" at bounding box center [403, 240] width 0 height 0
click at [509, 295] on label "United Arab Emirates (62569)" at bounding box center [478, 302] width 149 height 16
click at [403, 305] on input "United Arab Emirates (62569)" at bounding box center [403, 305] width 0 height 0
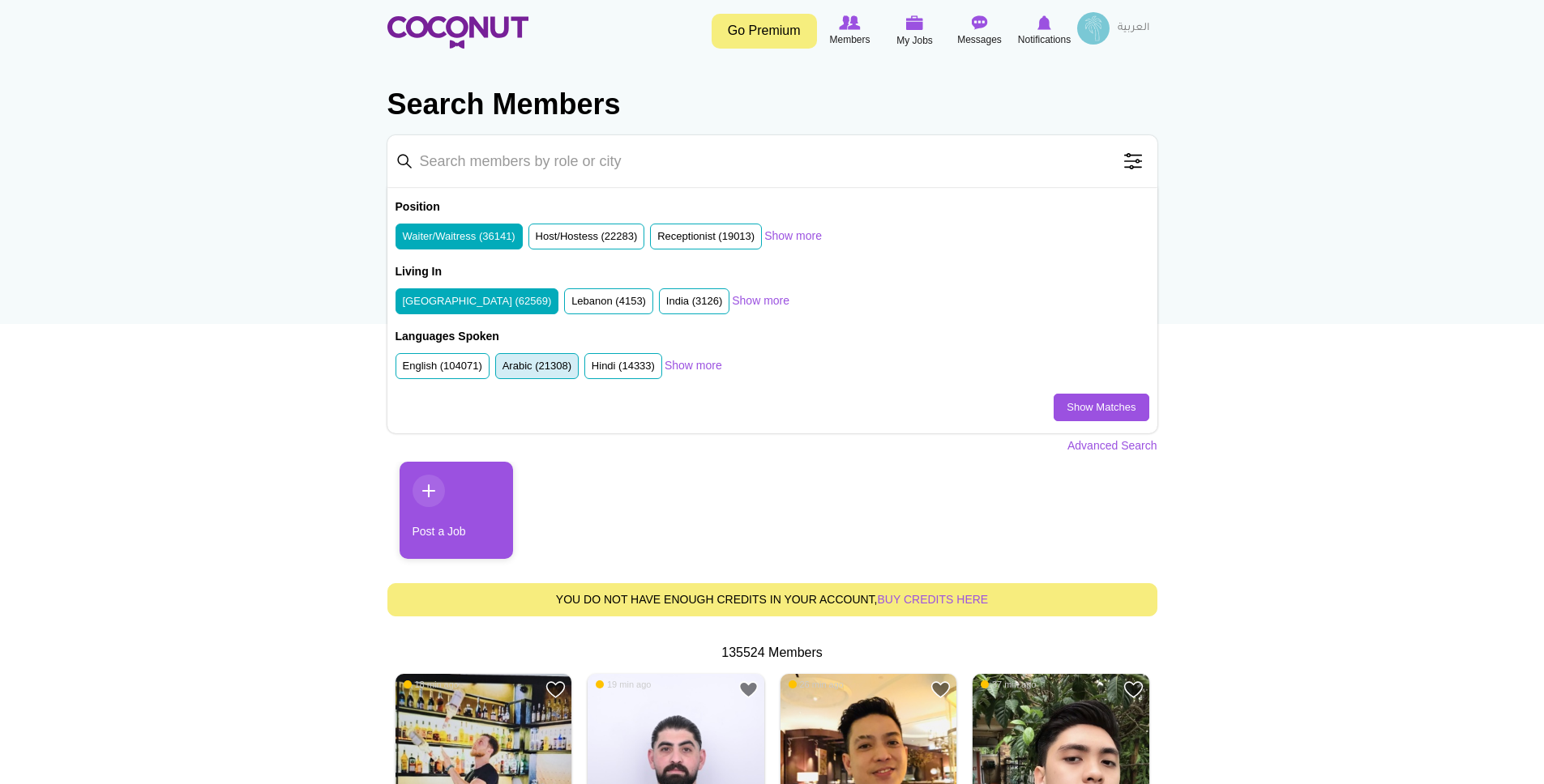
click at [528, 359] on label "Arabic (21308)" at bounding box center [536, 367] width 69 height 16
click at [502, 370] on input "Arabic (21308)" at bounding box center [502, 370] width 0 height 0
click at [453, 366] on label "English (104071)" at bounding box center [443, 367] width 80 height 16
click at [403, 370] on input "English (104071)" at bounding box center [403, 370] width 0 height 0
click at [1089, 406] on link "Show Matches" at bounding box center [1101, 406] width 95 height 27
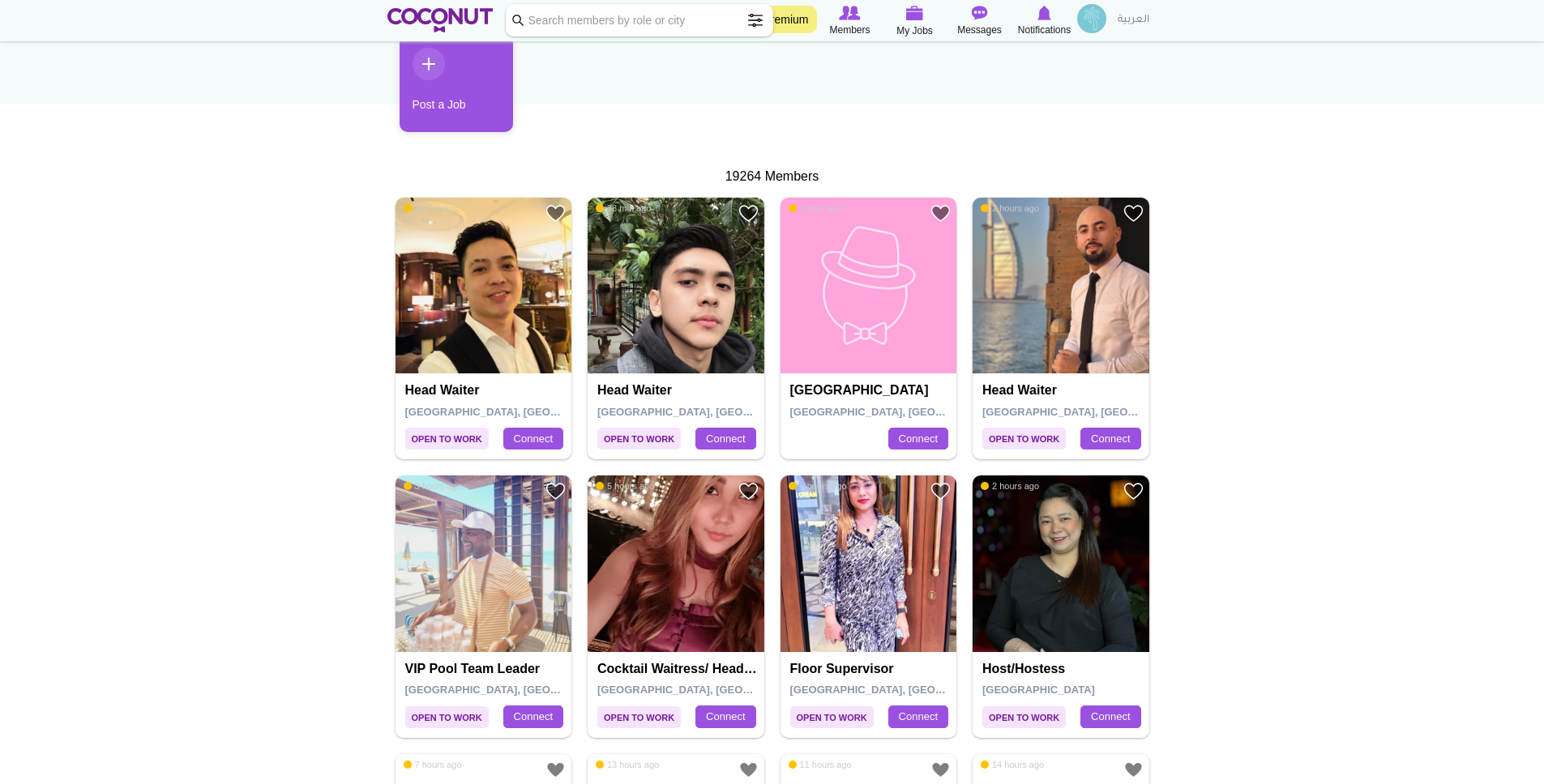
scroll to position [281, 0]
